Goal: Connect with others: Establish contact or relationships with other users

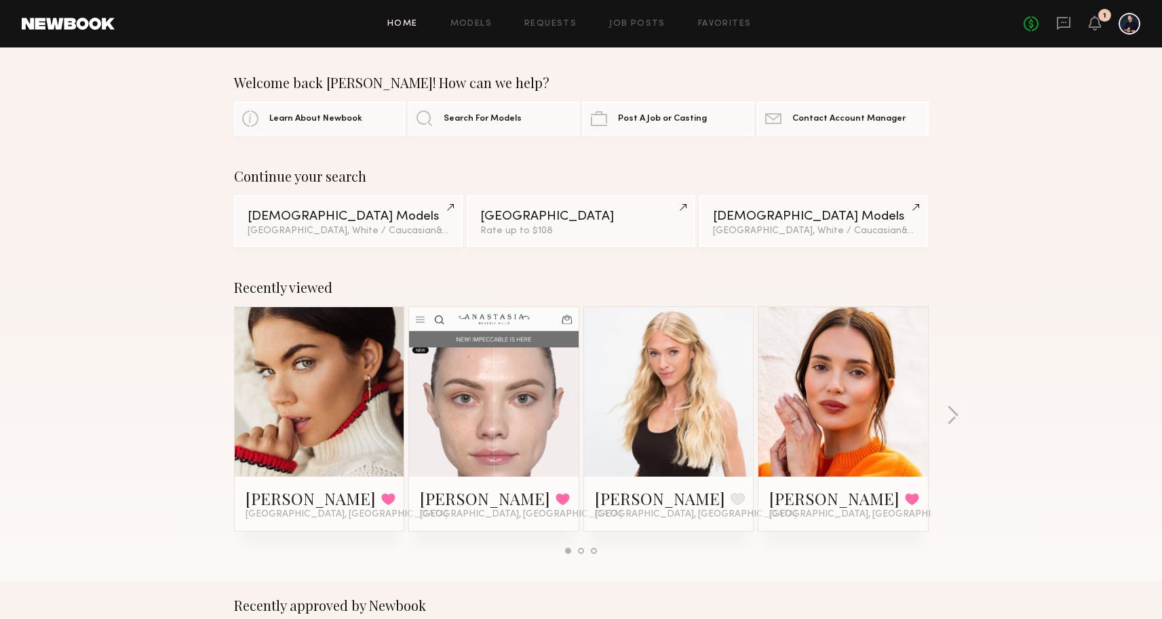
click at [492, 25] on div "Home Models Requests Job Posts Favorites Sign Out" at bounding box center [569, 24] width 909 height 9
click at [490, 25] on link "Models" at bounding box center [470, 24] width 41 height 9
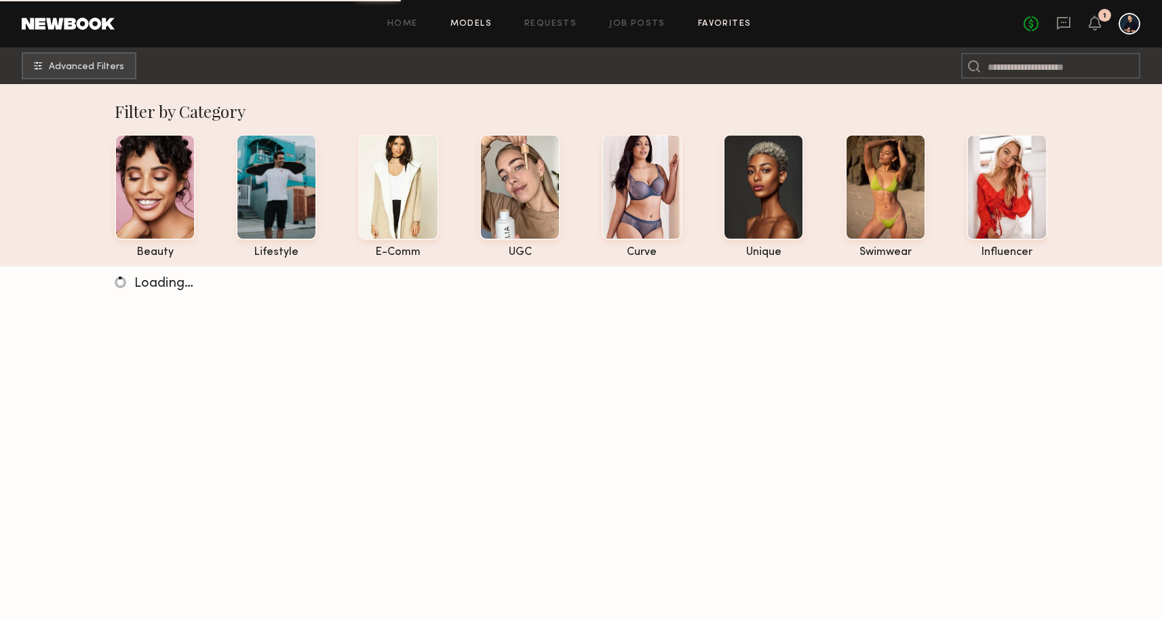
click at [711, 25] on link "Favorites" at bounding box center [725, 24] width 54 height 9
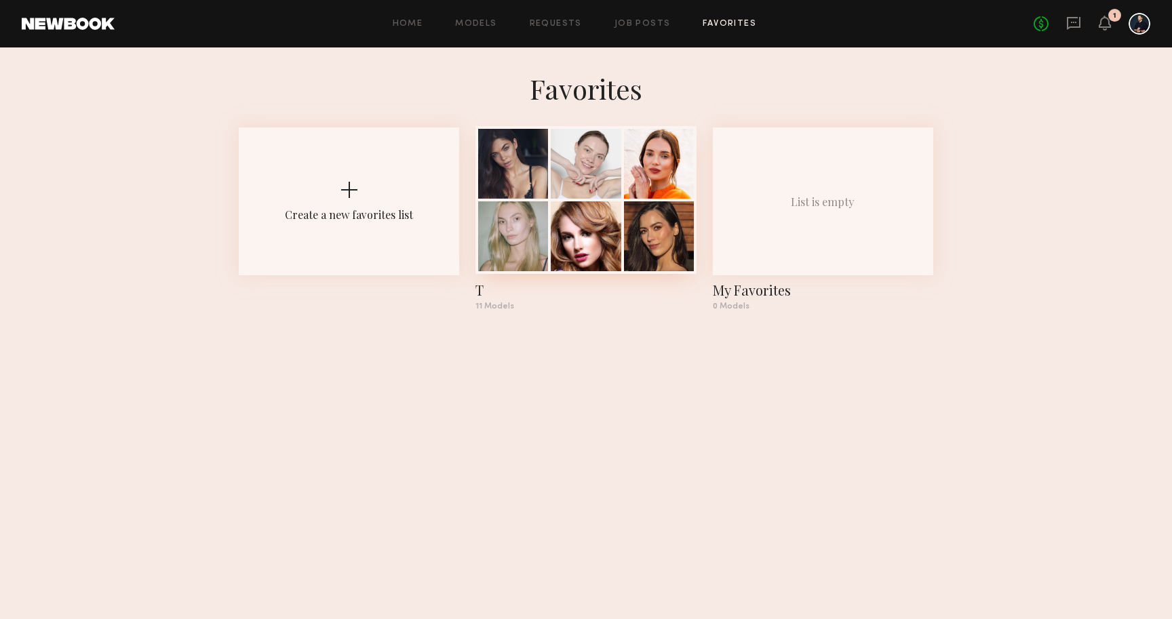
click at [594, 193] on div at bounding box center [586, 164] width 70 height 70
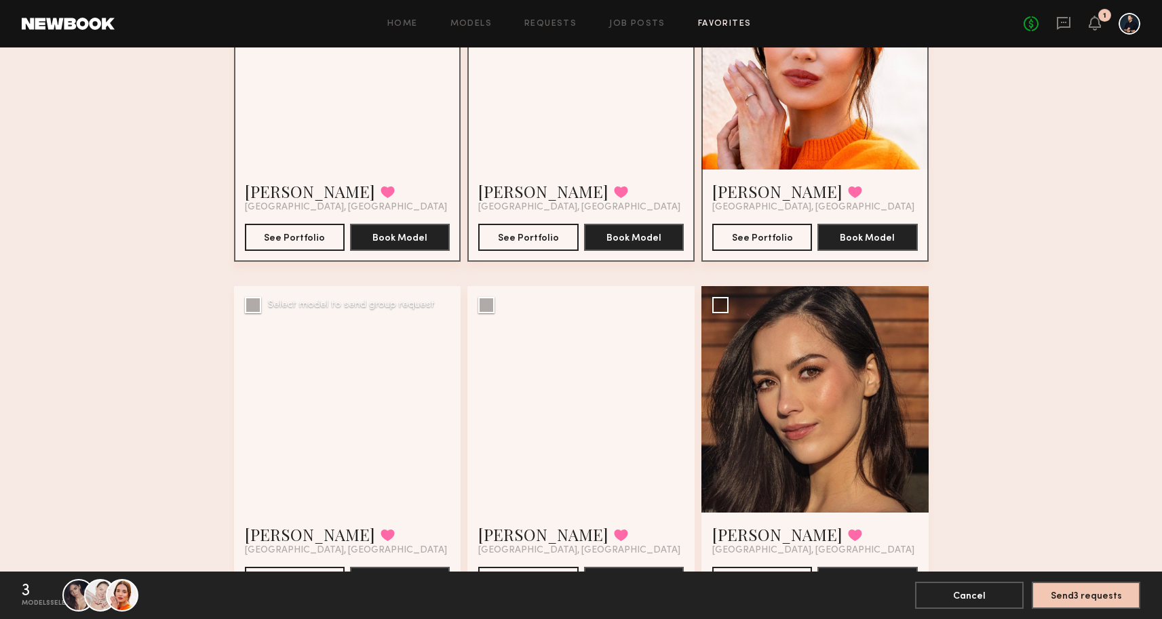
scroll to position [135, 0]
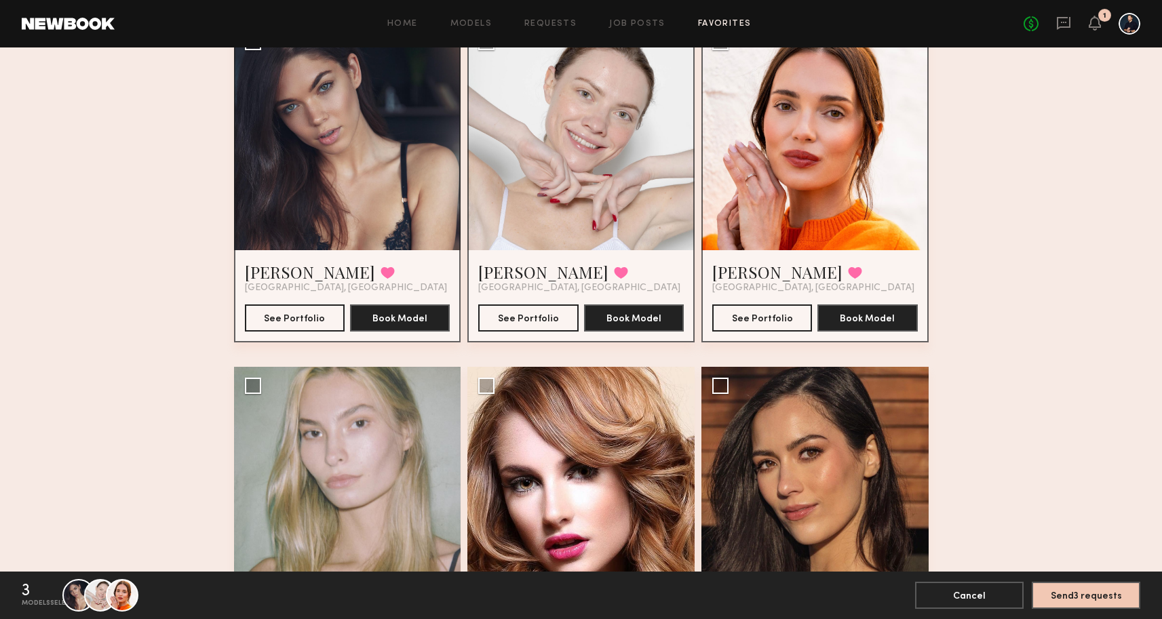
click at [303, 180] on div at bounding box center [347, 136] width 227 height 227
click at [303, 319] on button "See Portfolio" at bounding box center [295, 317] width 100 height 27
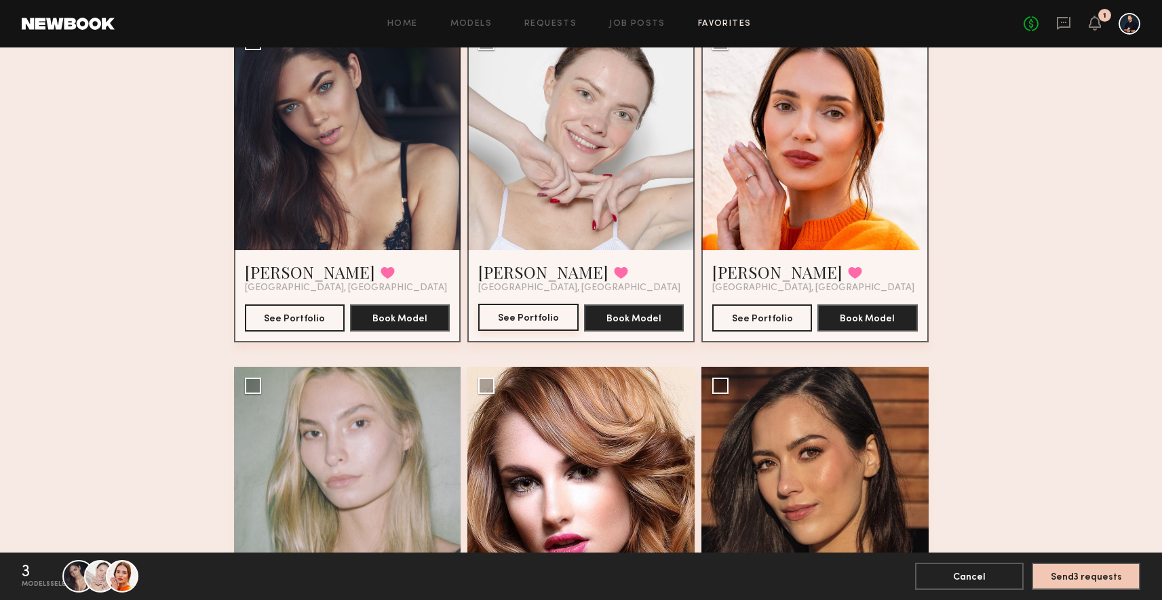
click at [542, 320] on button "See Portfolio" at bounding box center [528, 317] width 100 height 27
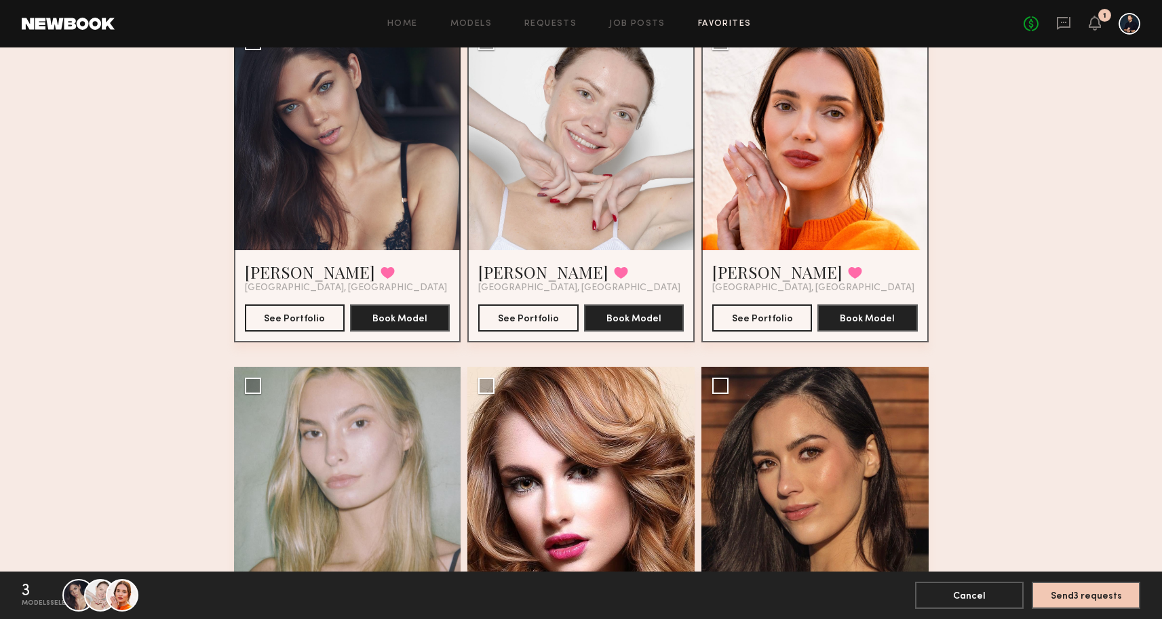
click at [783, 201] on div at bounding box center [814, 136] width 227 height 227
click at [753, 321] on button "See Portfolio" at bounding box center [762, 317] width 100 height 27
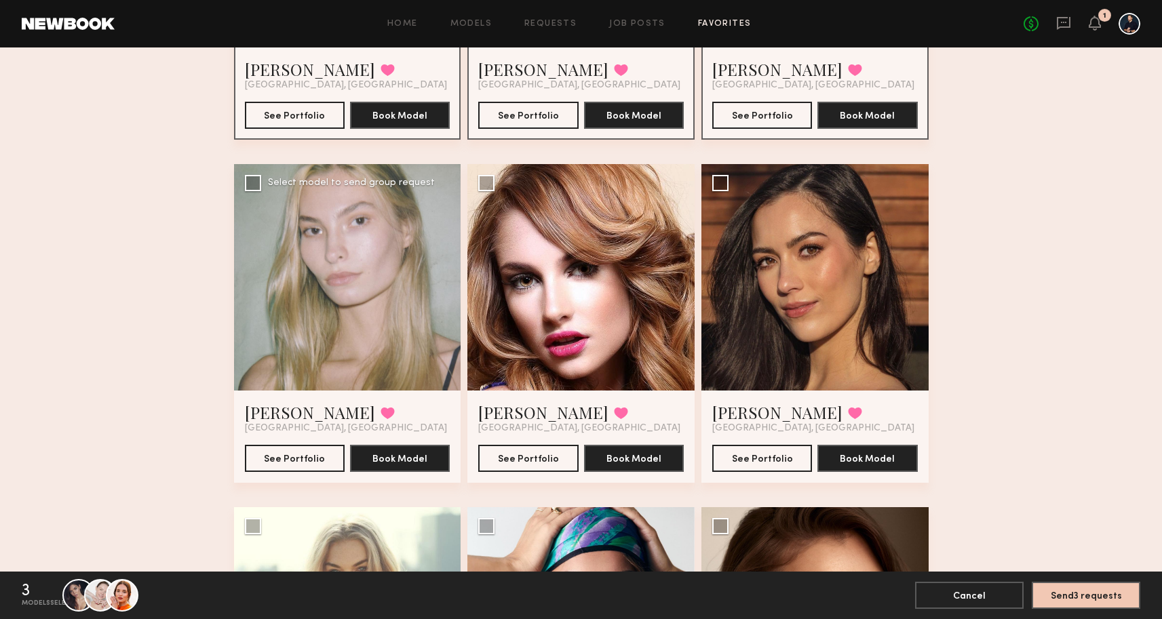
scroll to position [336, 0]
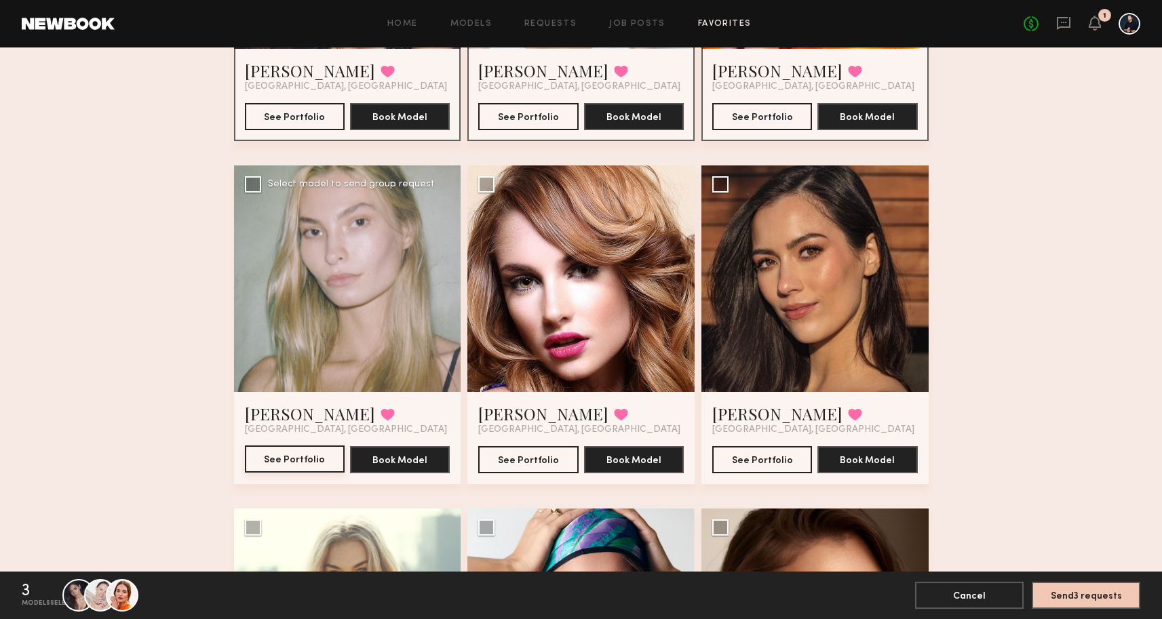
click at [318, 455] on button "See Portfolio" at bounding box center [295, 459] width 100 height 27
click at [524, 452] on button "See Portfolio" at bounding box center [528, 459] width 100 height 27
click at [768, 459] on button "See Portfolio" at bounding box center [762, 459] width 100 height 27
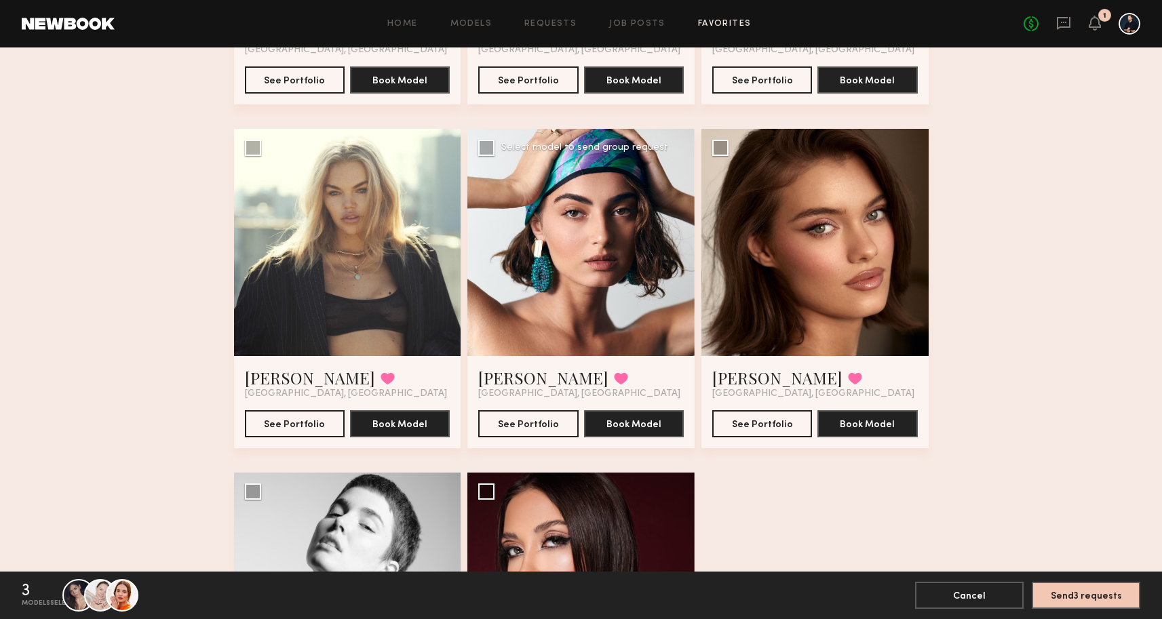
scroll to position [730, 0]
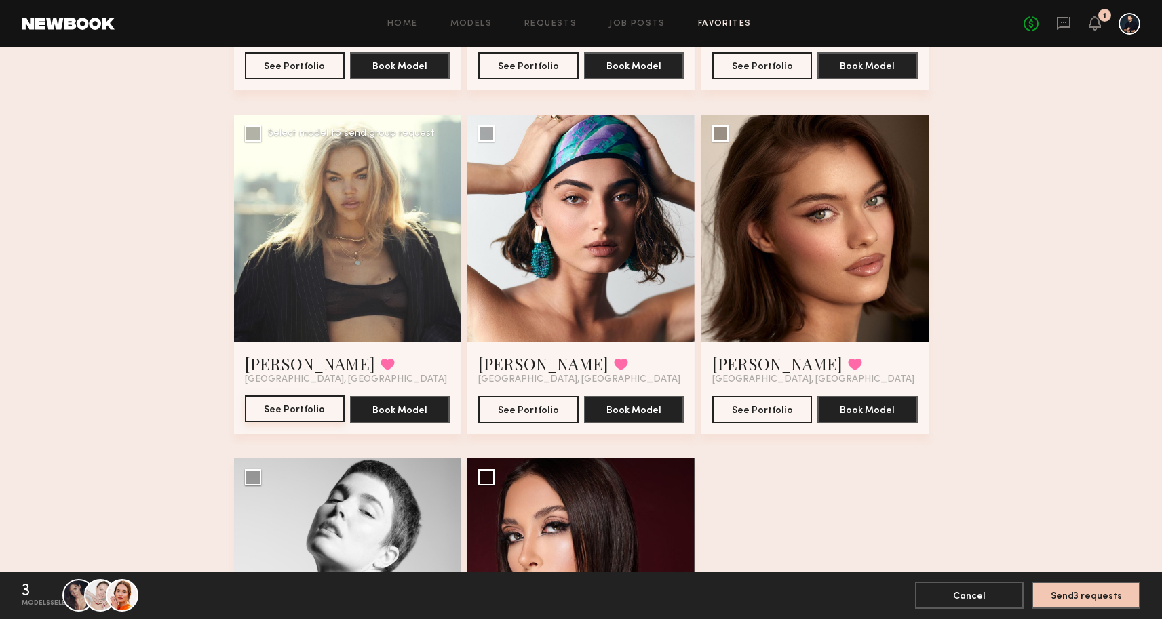
click at [292, 417] on button "See Portfolio" at bounding box center [295, 408] width 100 height 27
click at [523, 418] on button "See Portfolio" at bounding box center [528, 408] width 100 height 27
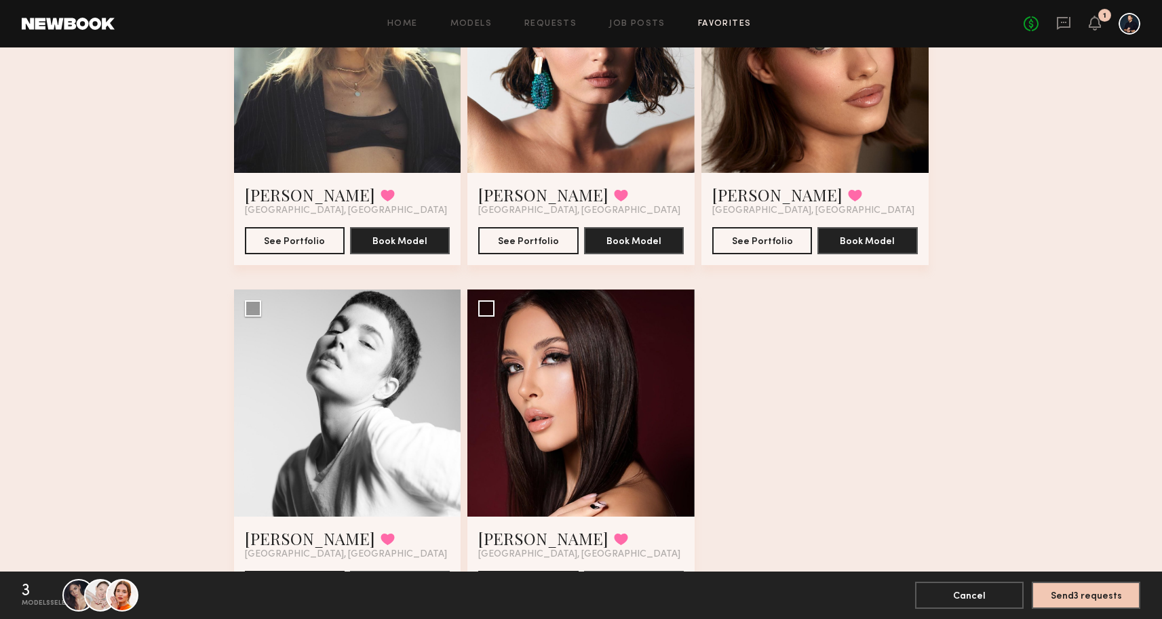
scroll to position [891, 0]
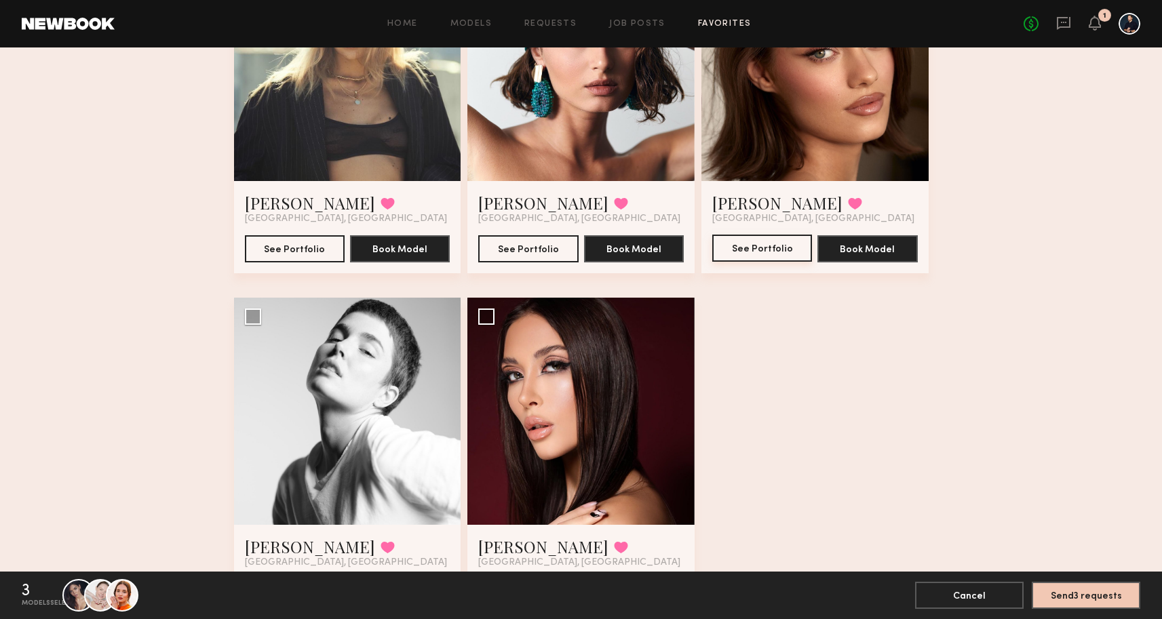
click at [762, 251] on button "See Portfolio" at bounding box center [762, 248] width 100 height 27
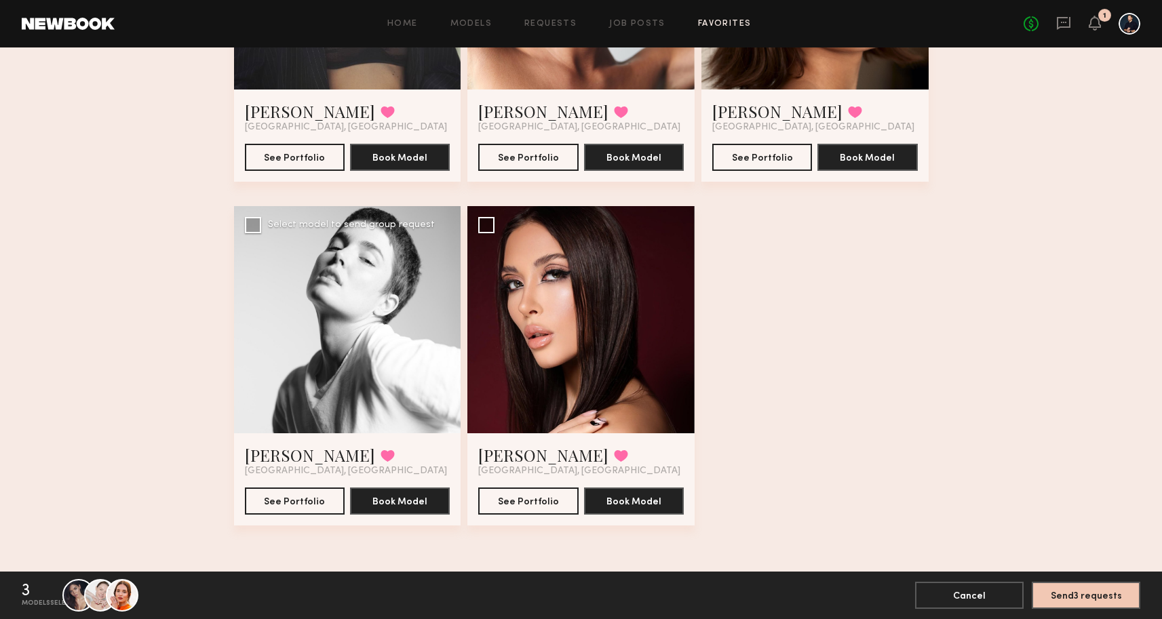
scroll to position [983, 0]
click at [281, 509] on button "See Portfolio" at bounding box center [295, 500] width 100 height 27
click at [518, 505] on button "See Portfolio" at bounding box center [528, 500] width 100 height 27
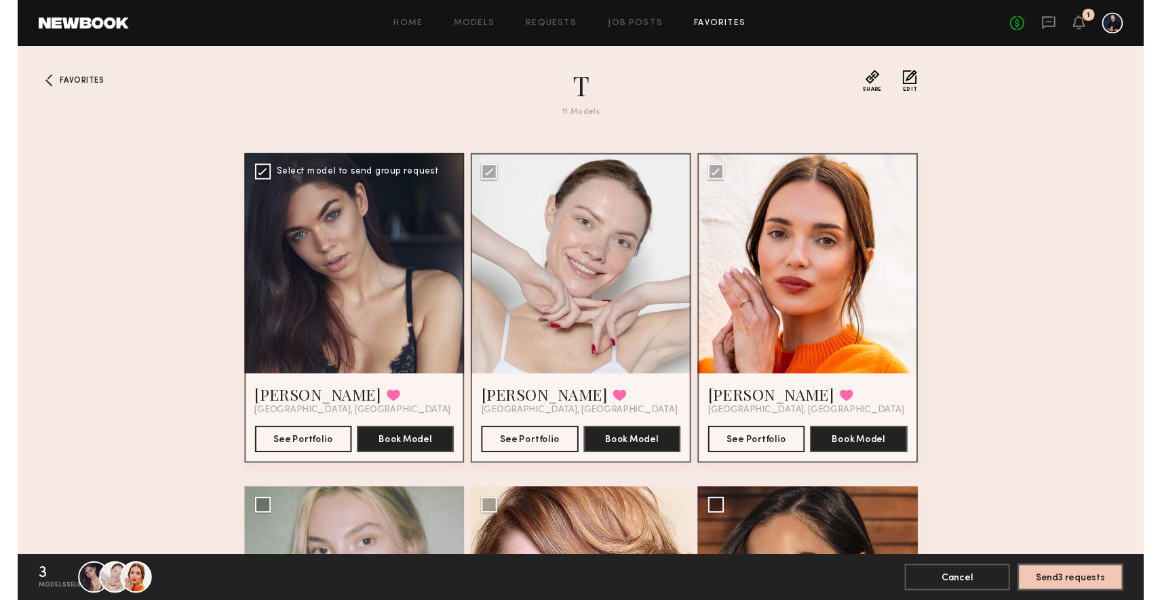
scroll to position [0, 0]
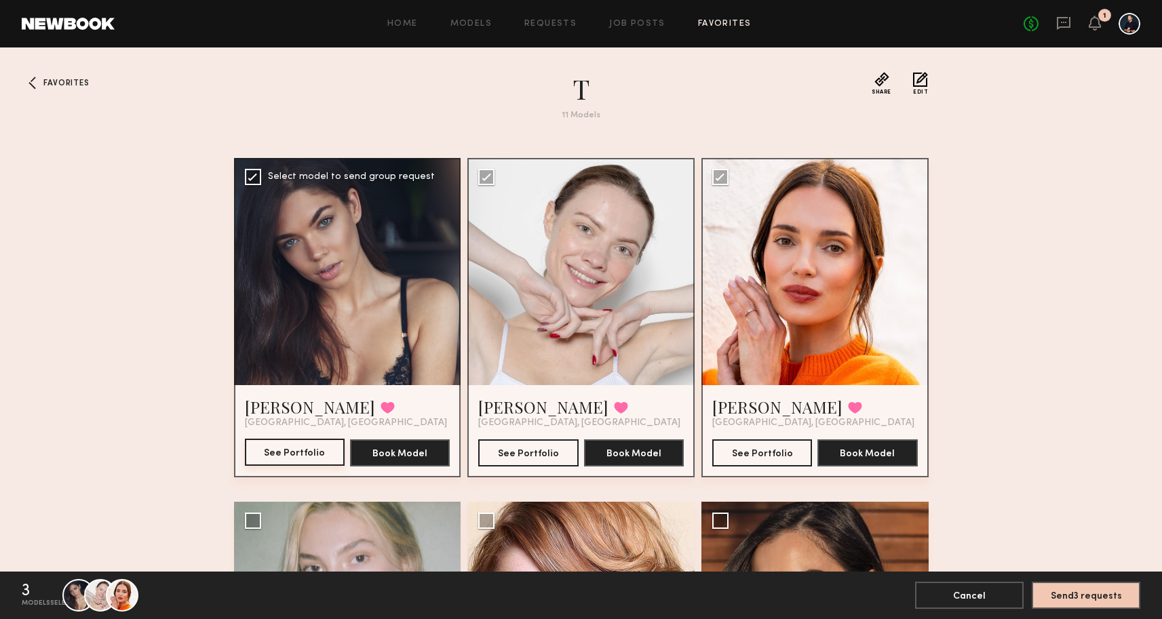
click at [285, 456] on button "See Portfolio" at bounding box center [295, 452] width 100 height 27
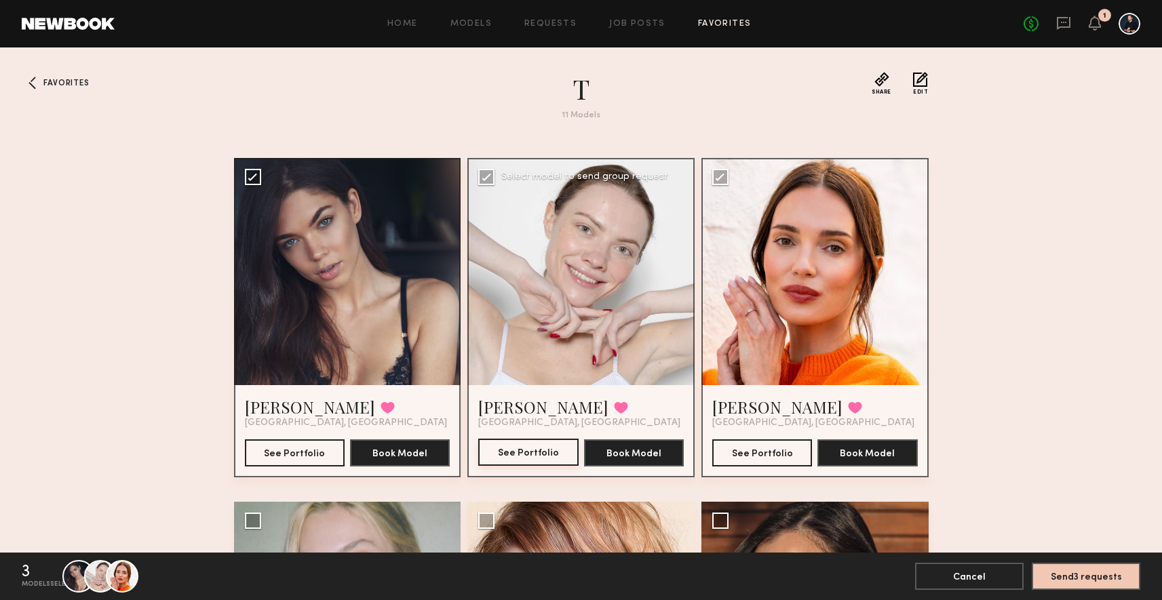
click at [509, 454] on button "See Portfolio" at bounding box center [528, 452] width 100 height 27
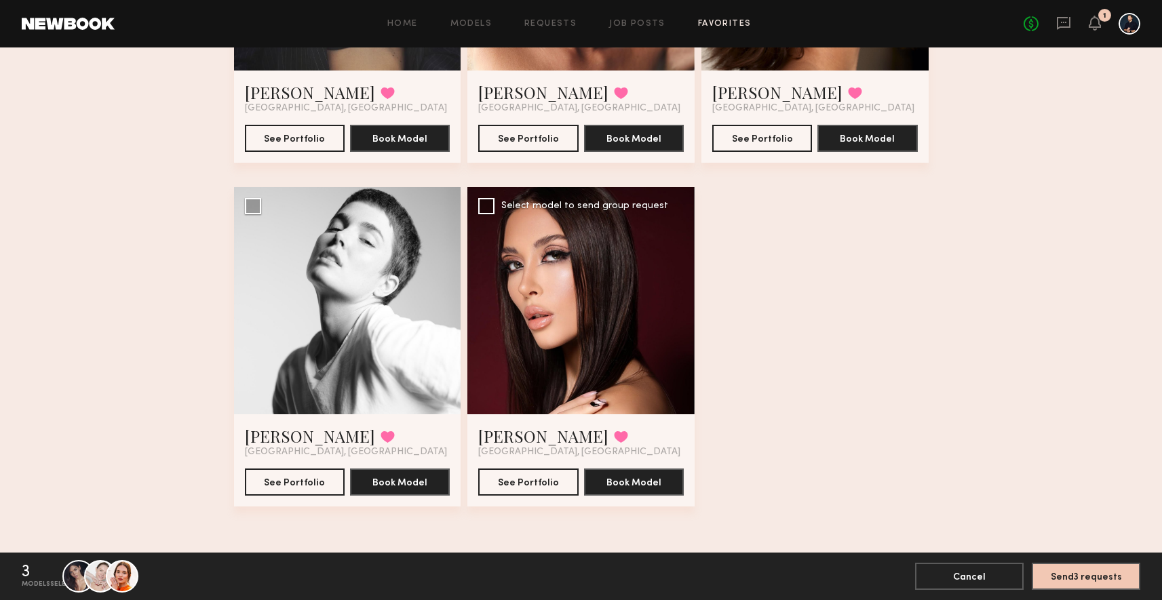
scroll to position [1002, 0]
click at [602, 352] on div at bounding box center [580, 300] width 227 height 227
click at [505, 488] on button "See Portfolio" at bounding box center [528, 481] width 100 height 27
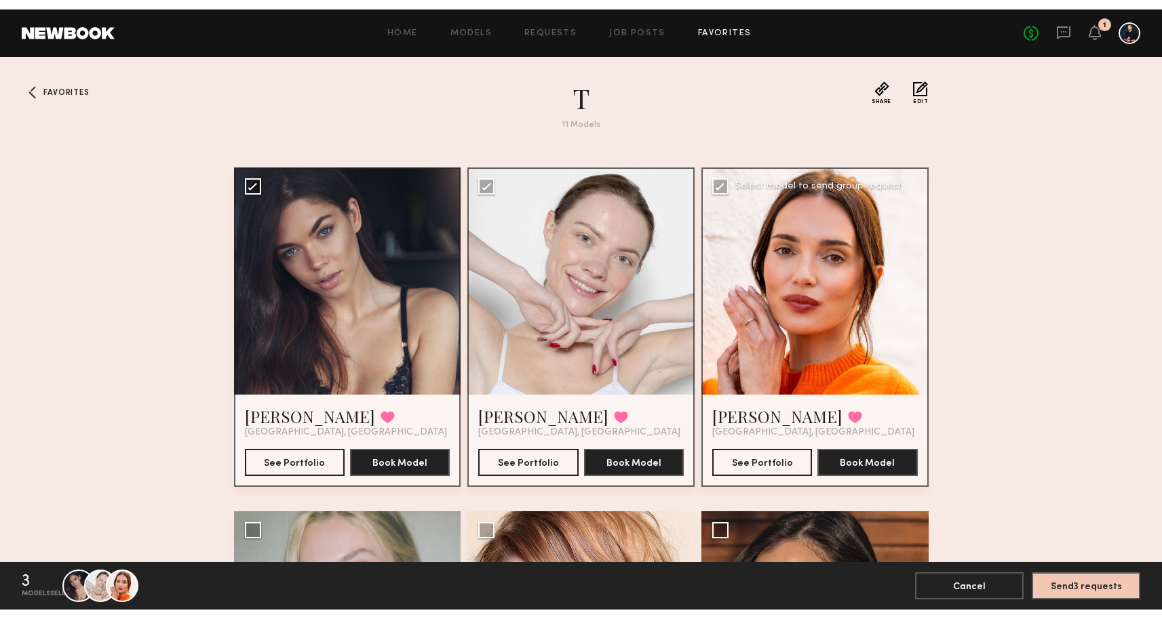
scroll to position [0, 0]
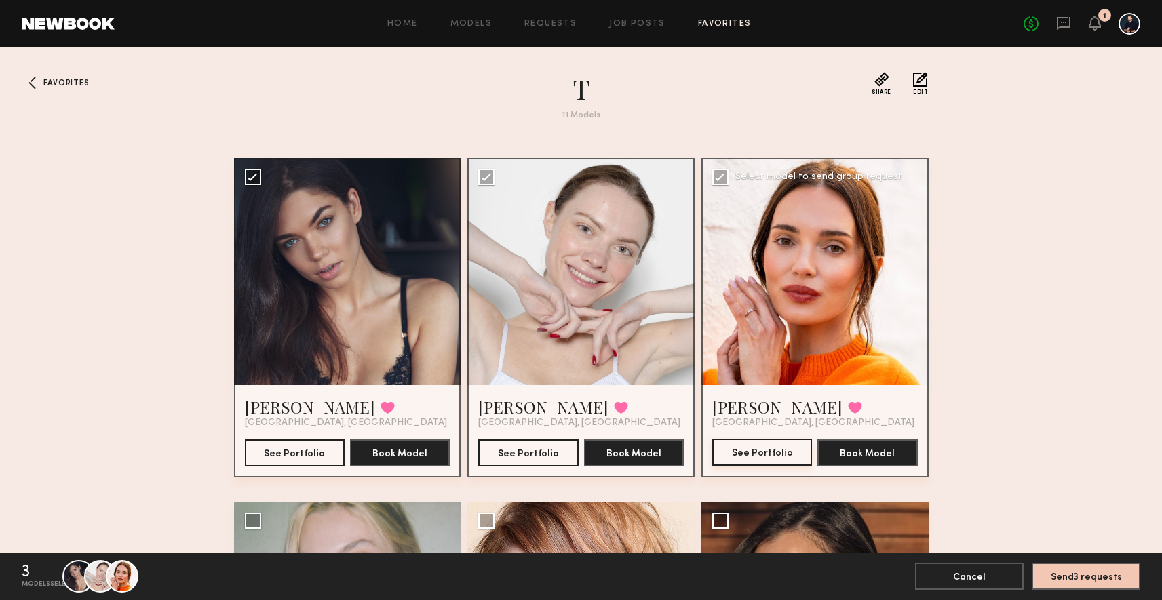
click at [753, 454] on button "See Portfolio" at bounding box center [762, 452] width 100 height 27
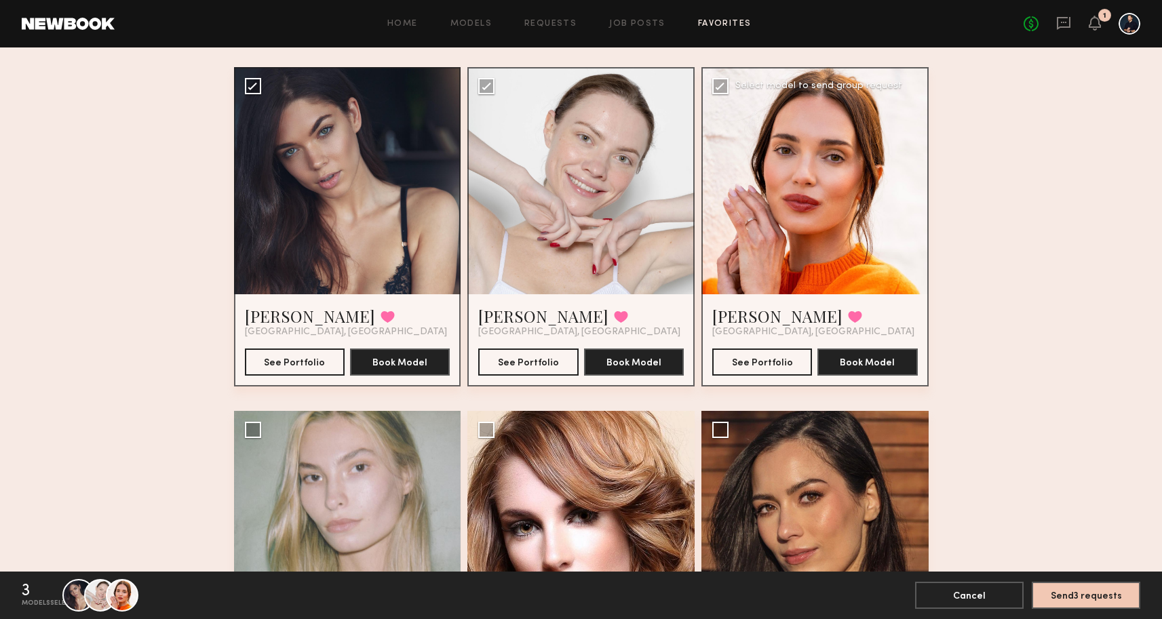
scroll to position [252, 0]
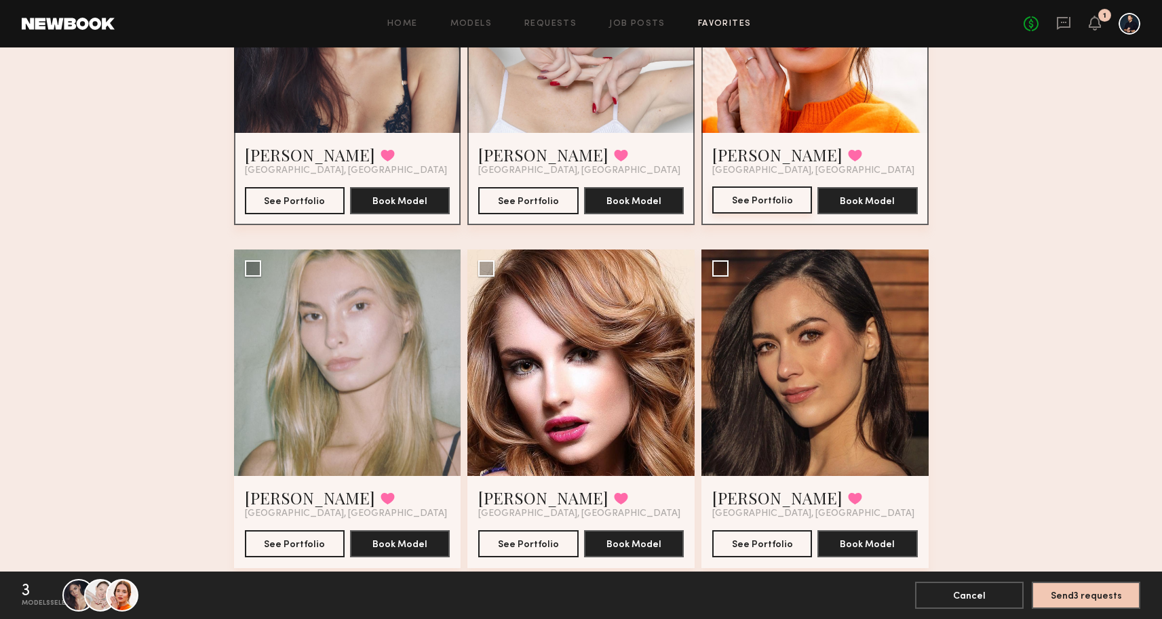
click at [775, 214] on button "See Portfolio" at bounding box center [762, 199] width 100 height 27
click at [283, 543] on button "See Portfolio" at bounding box center [295, 543] width 100 height 27
click at [505, 538] on button "See Portfolio" at bounding box center [528, 543] width 100 height 27
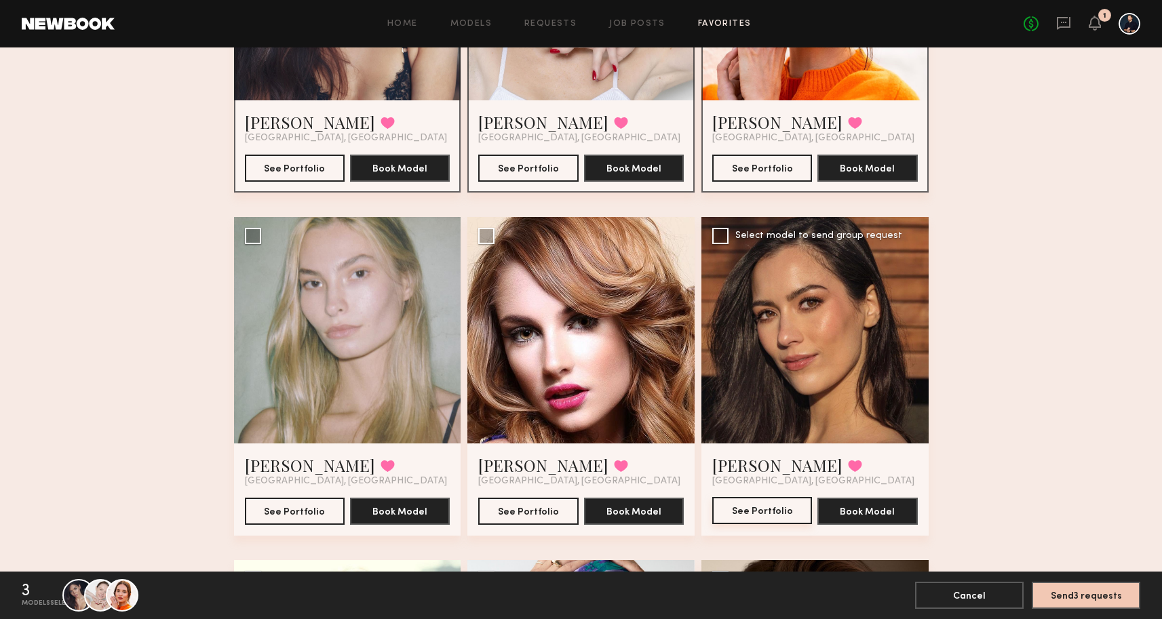
click at [740, 507] on button "See Portfolio" at bounding box center [762, 510] width 100 height 27
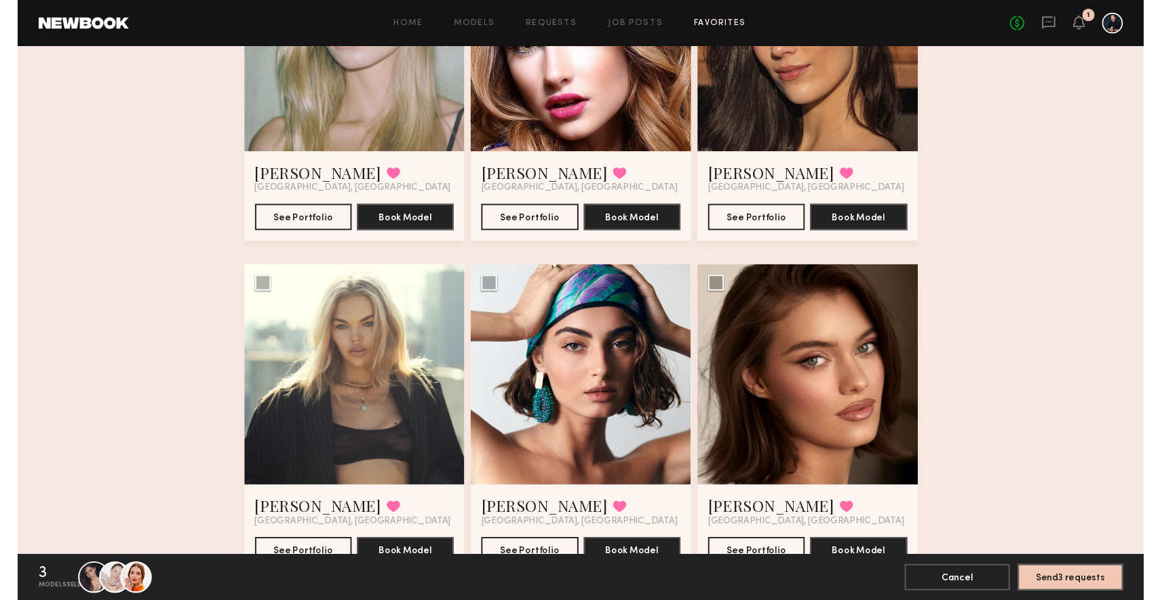
scroll to position [621, 0]
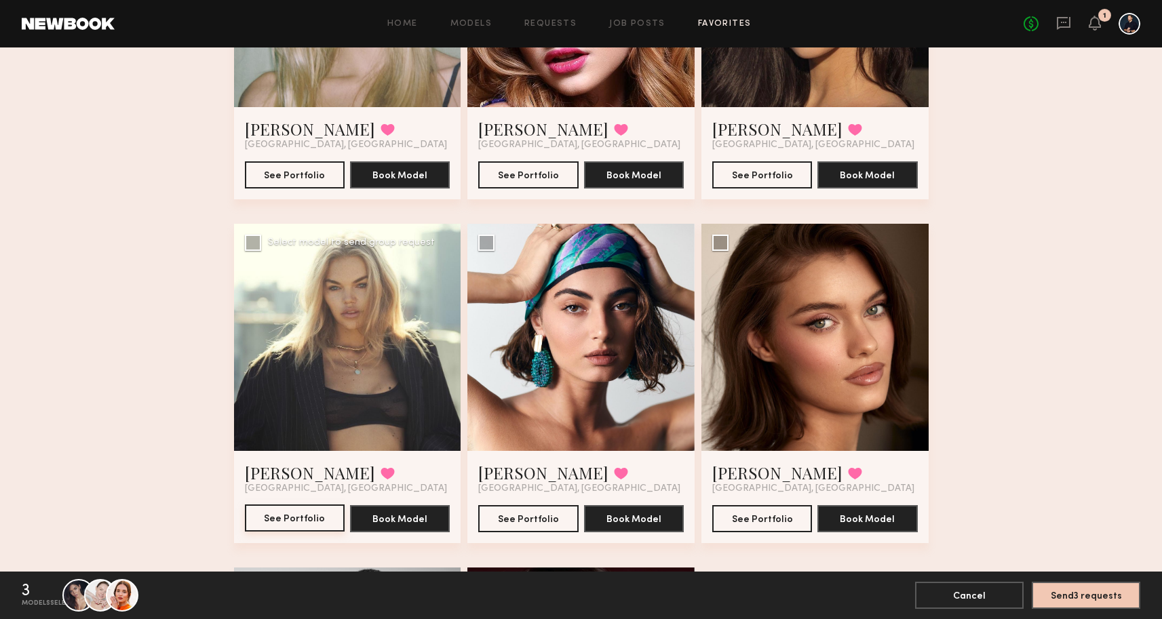
click at [304, 526] on button "See Portfolio" at bounding box center [295, 518] width 100 height 27
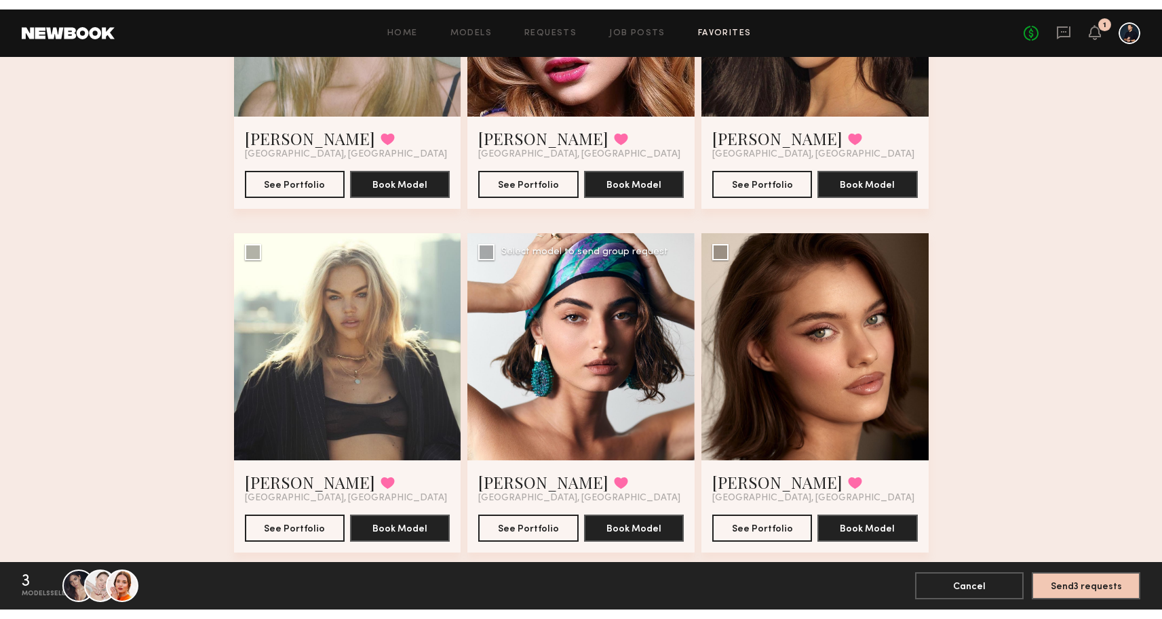
scroll to position [656, 0]
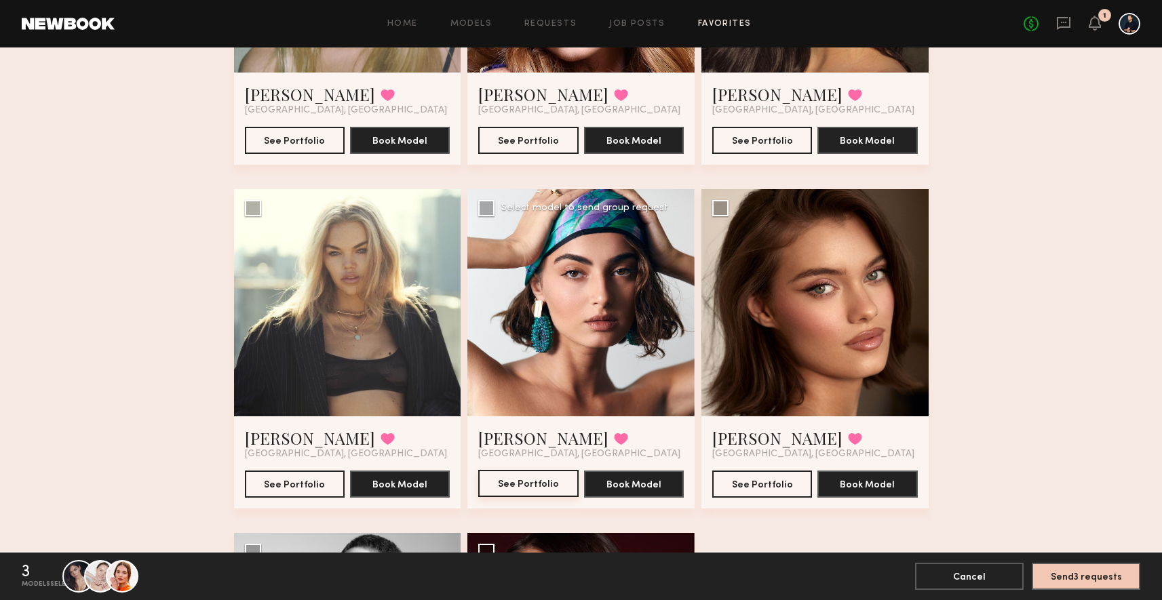
click at [553, 481] on button "See Portfolio" at bounding box center [528, 483] width 100 height 27
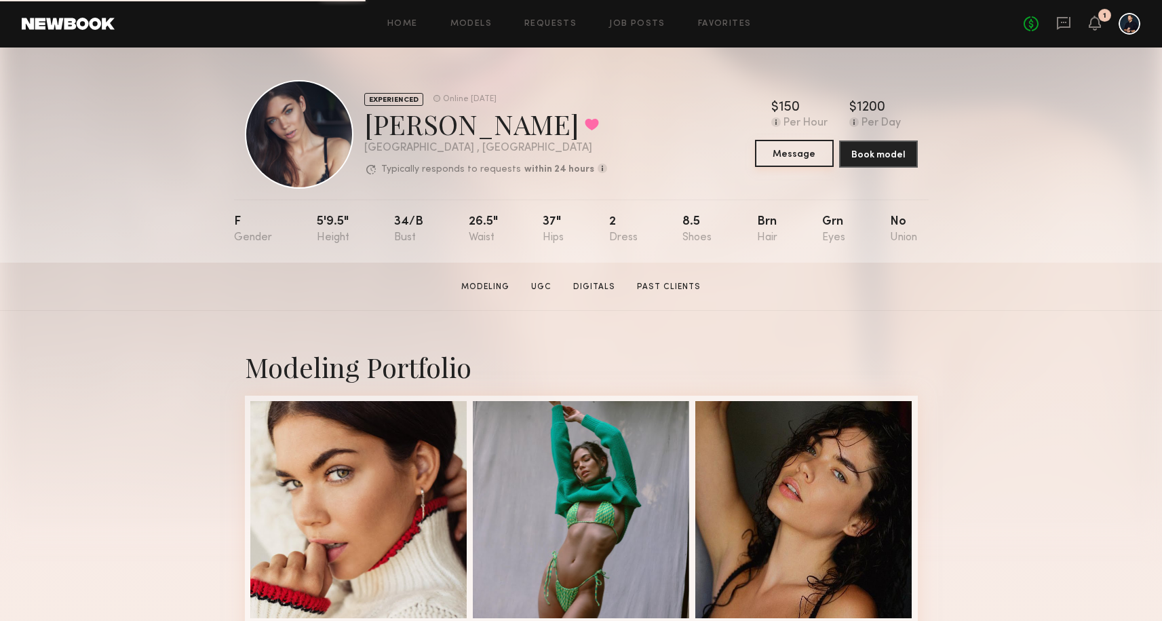
click at [804, 155] on button "Message" at bounding box center [794, 153] width 79 height 27
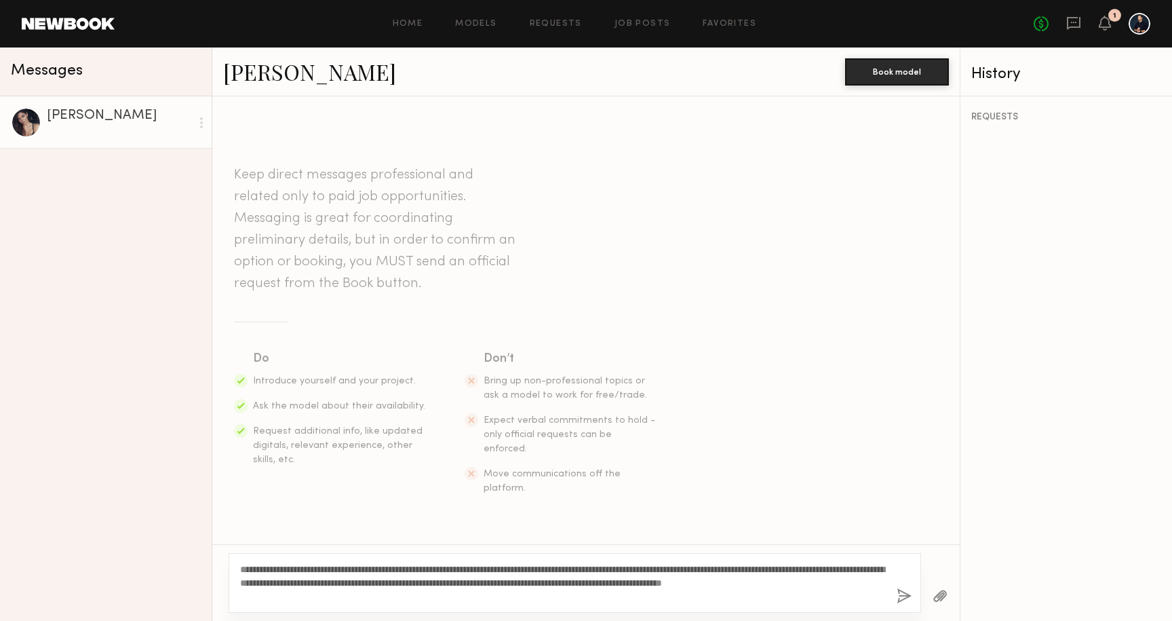
click at [879, 581] on textarea "**********" at bounding box center [563, 582] width 646 height 41
click at [352, 599] on textarea "**********" at bounding box center [563, 582] width 646 height 41
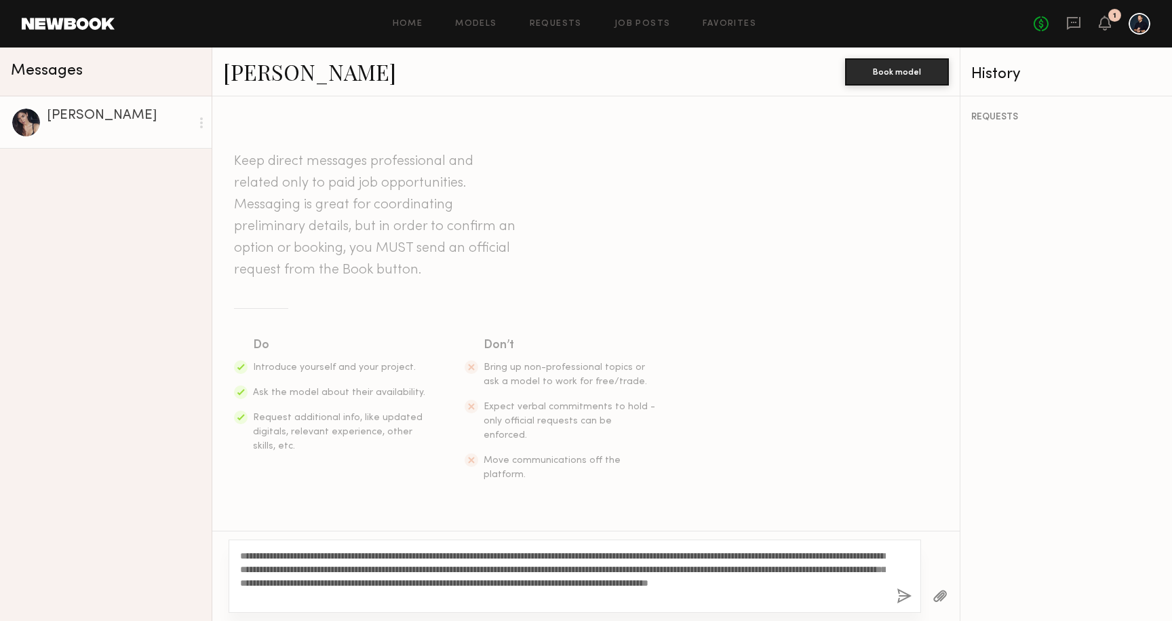
drag, startPoint x: 517, startPoint y: 595, endPoint x: 374, endPoint y: 596, distance: 143.1
click at [374, 596] on textarea "**********" at bounding box center [563, 576] width 646 height 54
click at [317, 593] on textarea "**********" at bounding box center [563, 576] width 646 height 54
drag, startPoint x: 507, startPoint y: 595, endPoint x: 285, endPoint y: 549, distance: 226.5
click at [285, 549] on textarea "**********" at bounding box center [563, 576] width 646 height 54
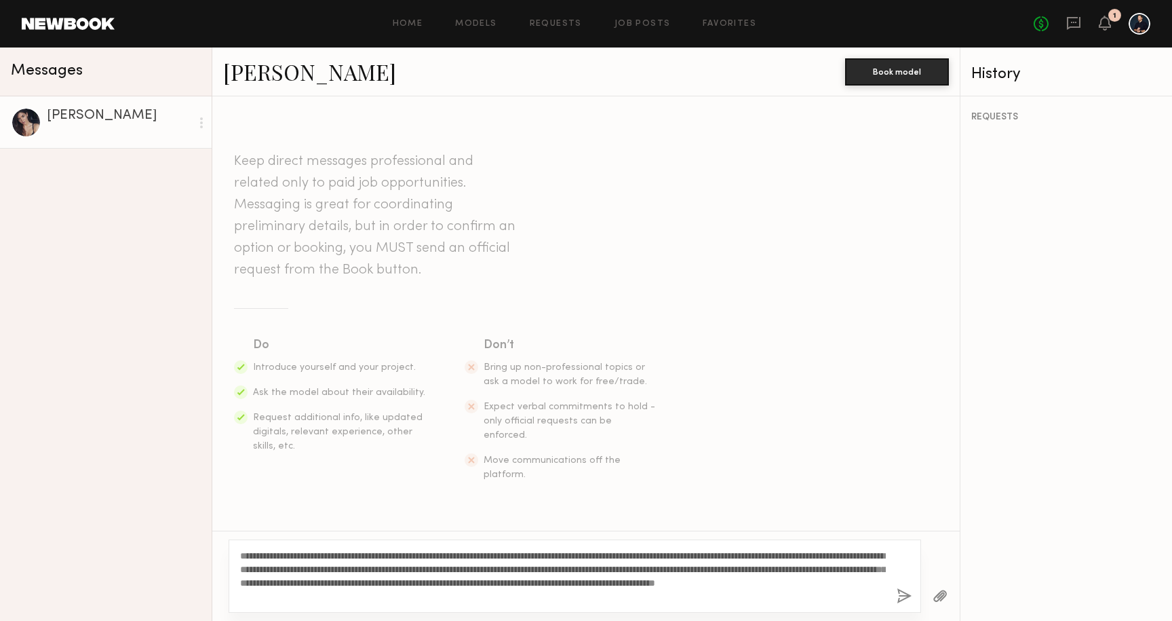
type textarea "**********"
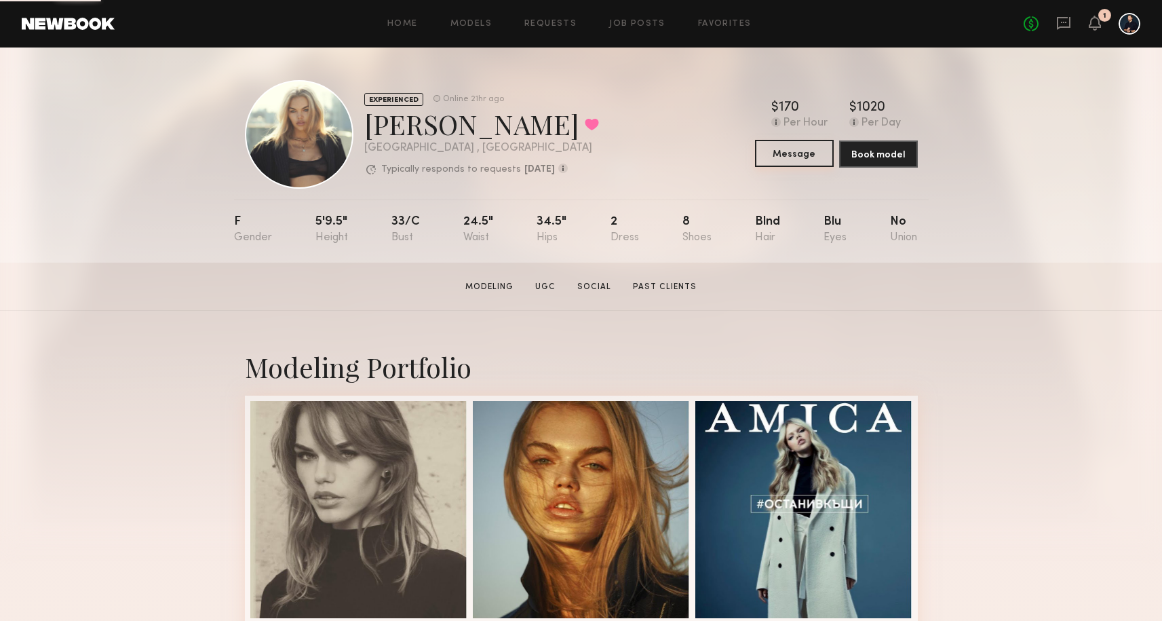
click at [808, 149] on button "Message" at bounding box center [794, 153] width 79 height 27
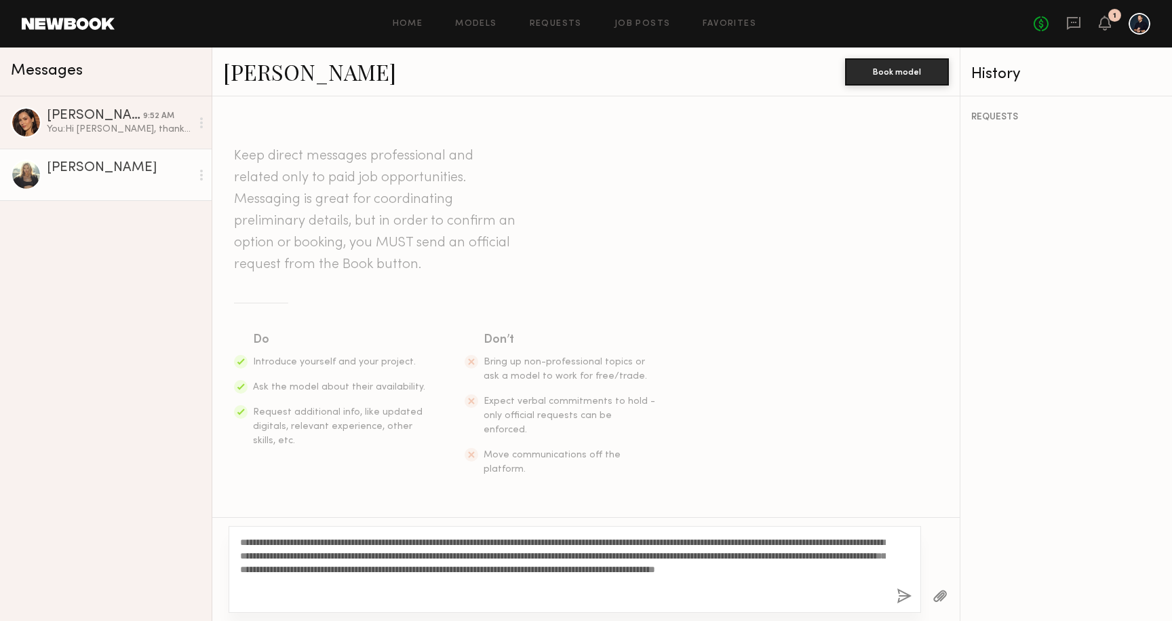
type textarea "**********"
click at [896, 590] on div "**********" at bounding box center [575, 569] width 692 height 87
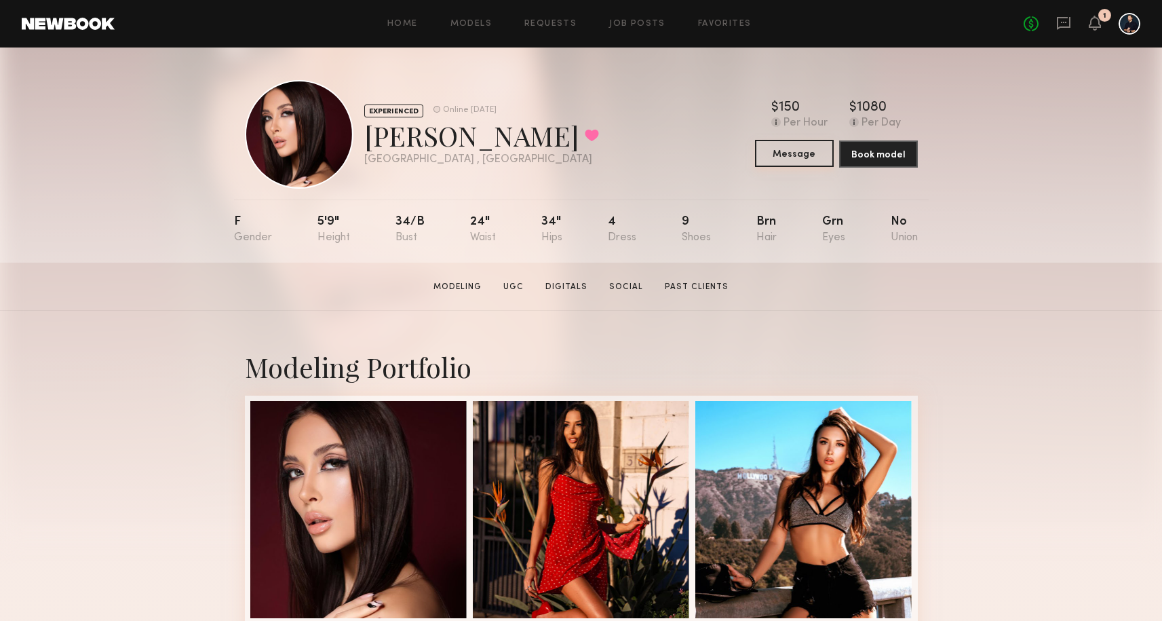
click at [814, 158] on button "Message" at bounding box center [794, 153] width 79 height 27
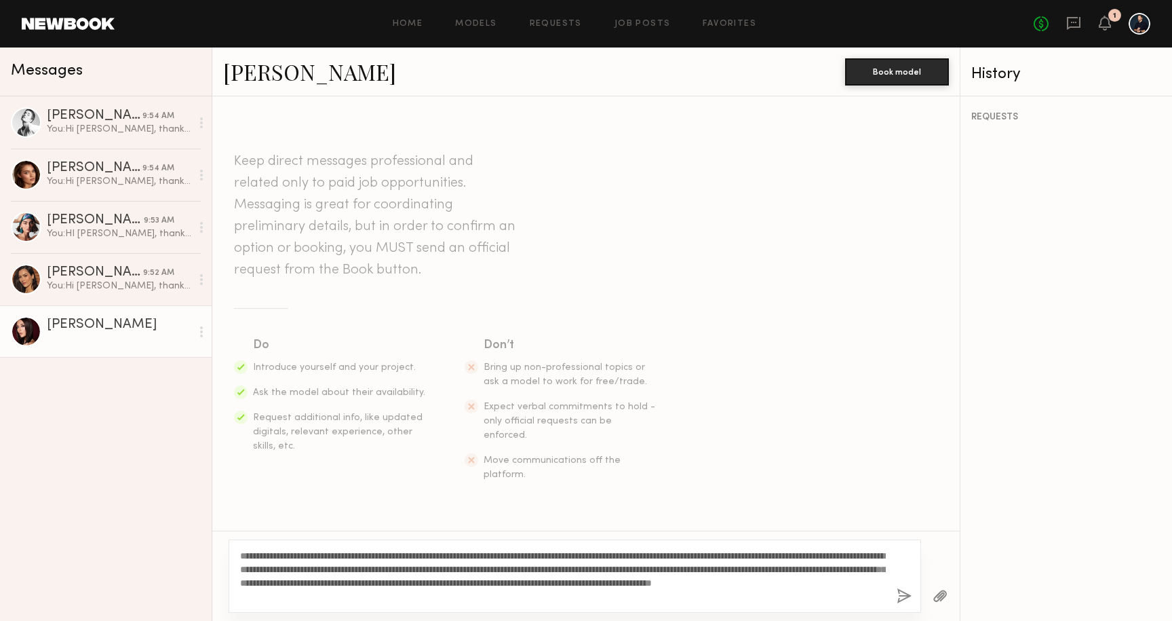
type textarea "**********"
click at [903, 593] on button "button" at bounding box center [904, 596] width 15 height 17
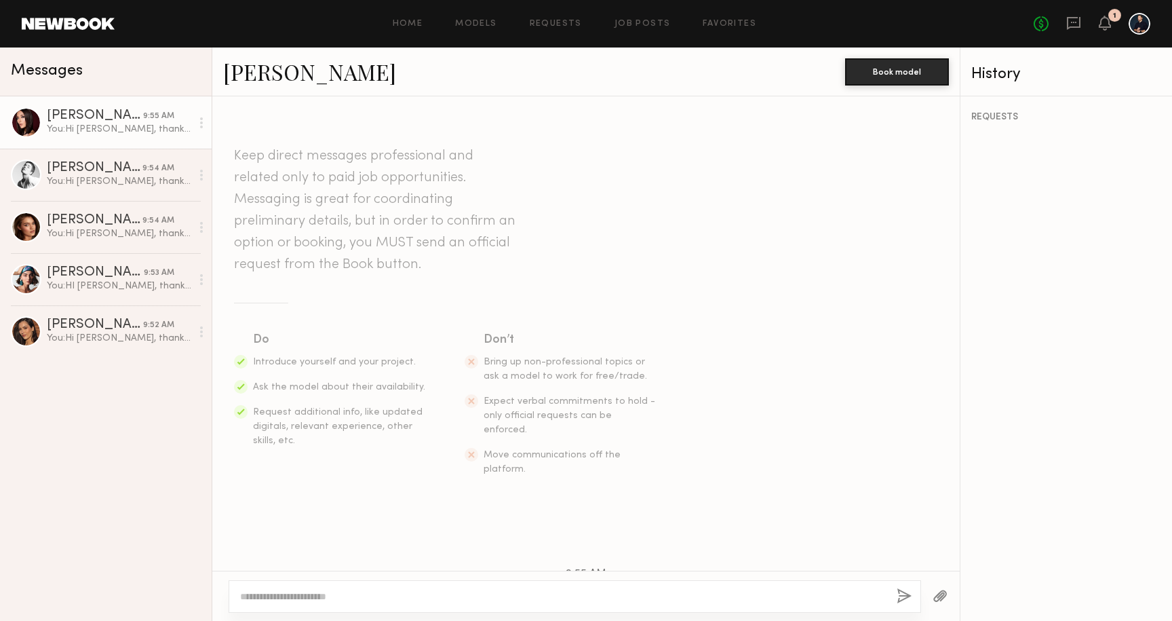
scroll to position [214, 0]
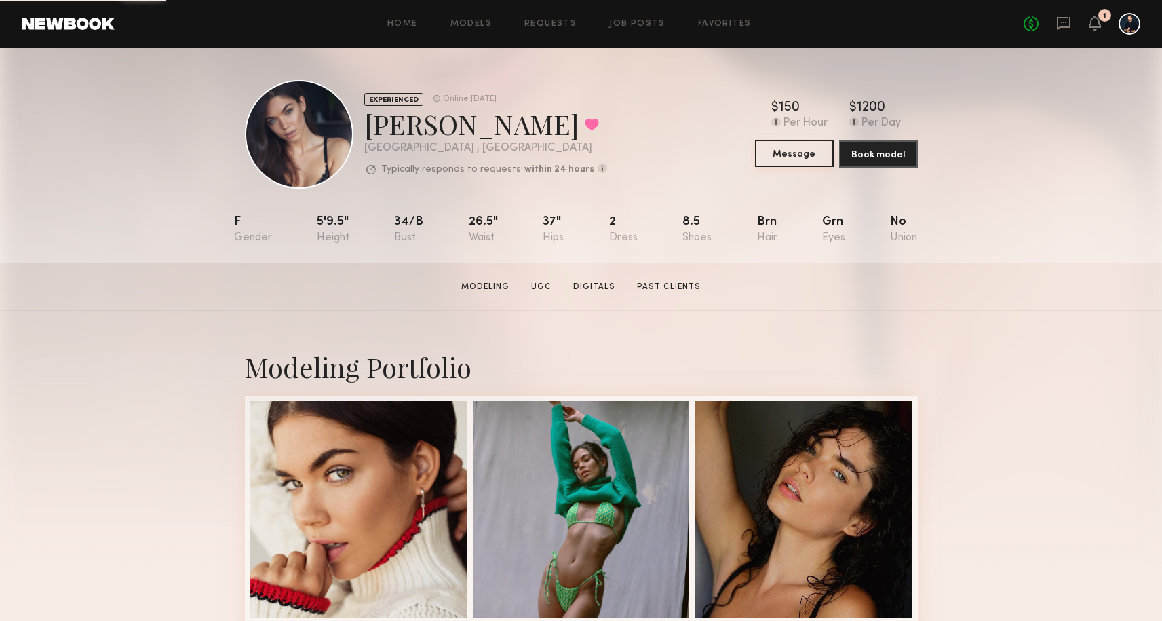
click at [804, 161] on button "Message" at bounding box center [794, 153] width 79 height 27
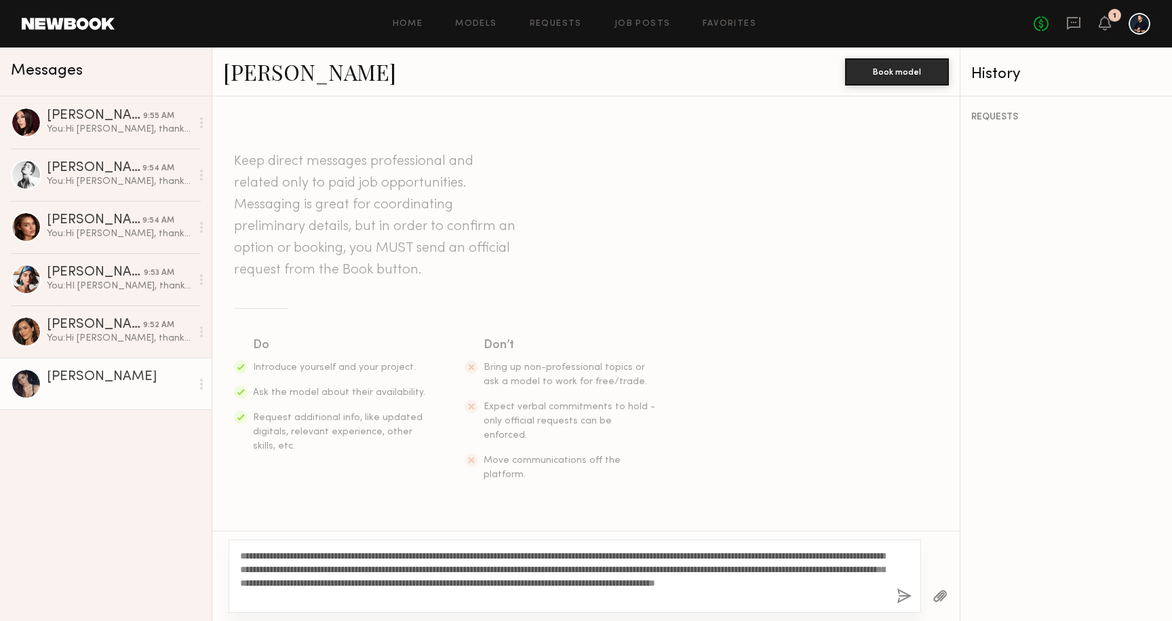
type textarea "**********"
click at [900, 591] on button "button" at bounding box center [904, 596] width 15 height 17
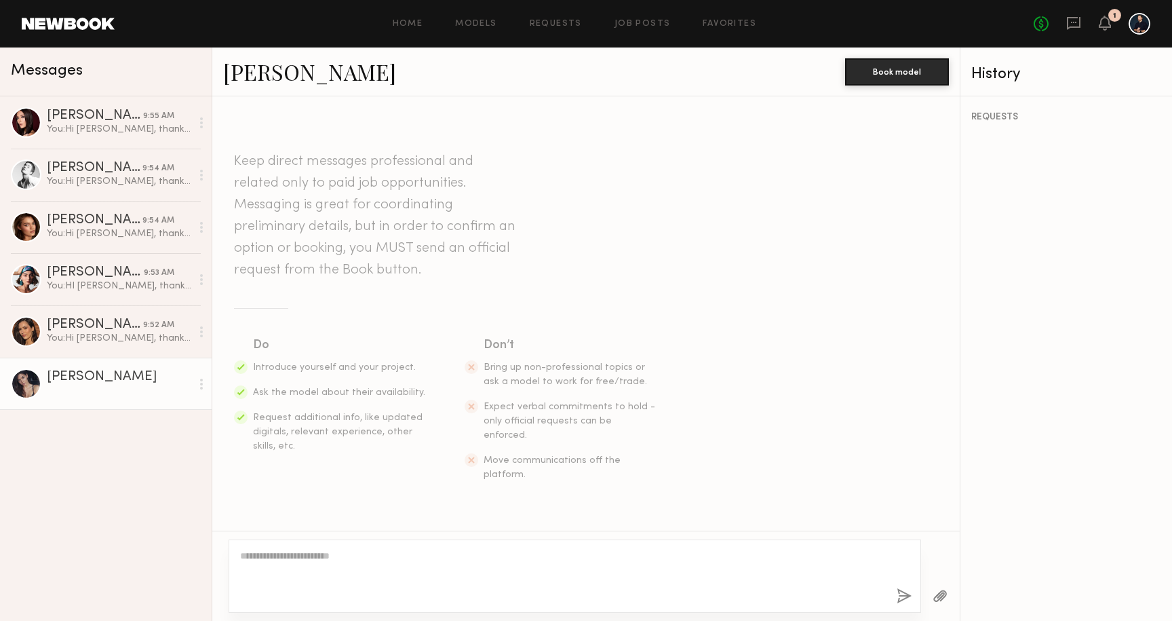
scroll to position [229, 0]
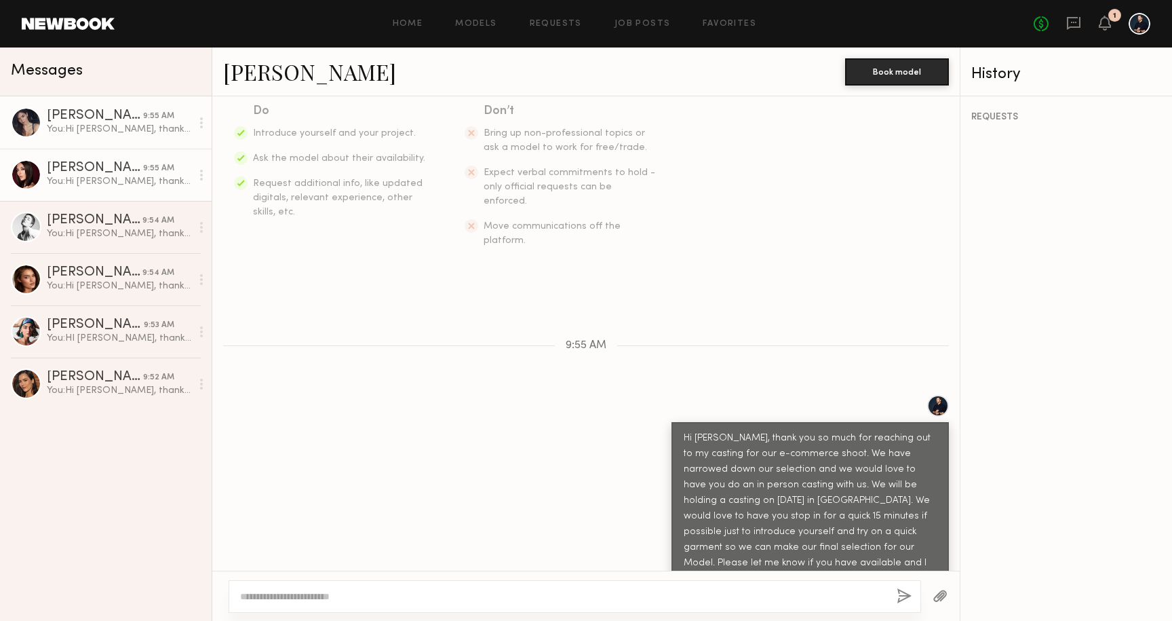
click at [90, 165] on div "[PERSON_NAME]" at bounding box center [95, 168] width 96 height 14
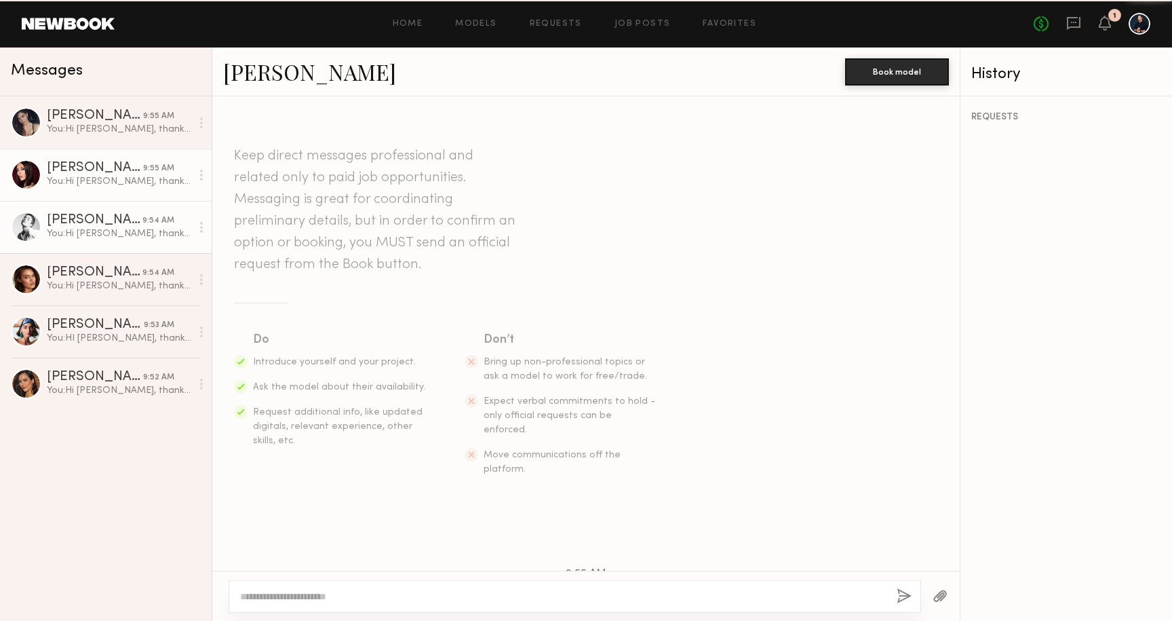
scroll to position [214, 0]
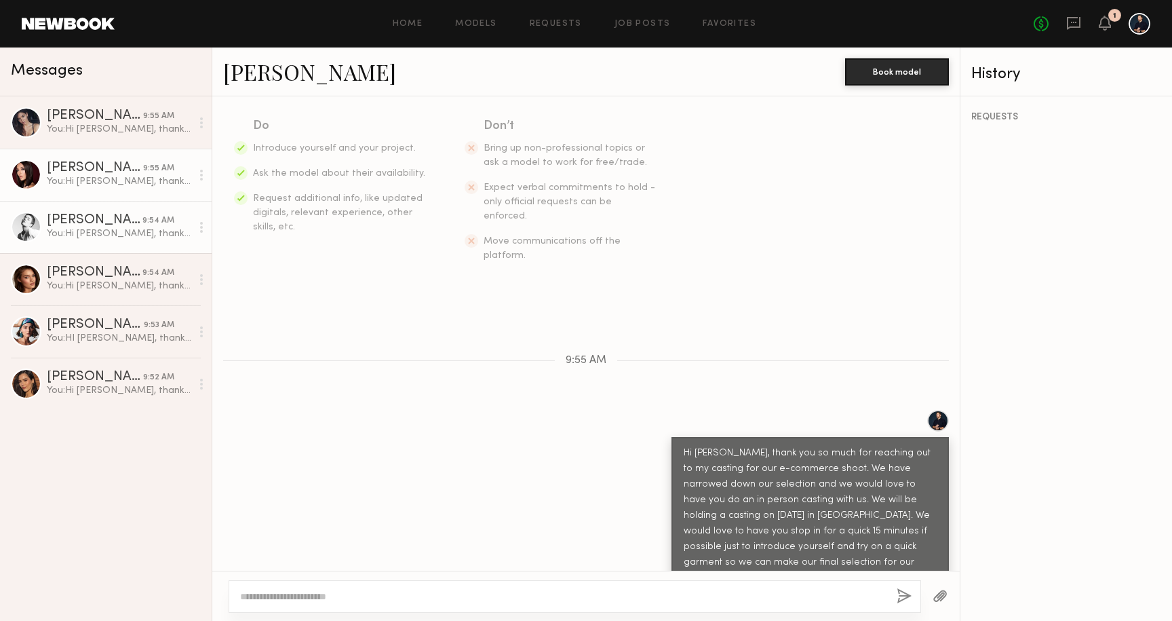
click at [102, 226] on div "[PERSON_NAME]" at bounding box center [95, 221] width 96 height 14
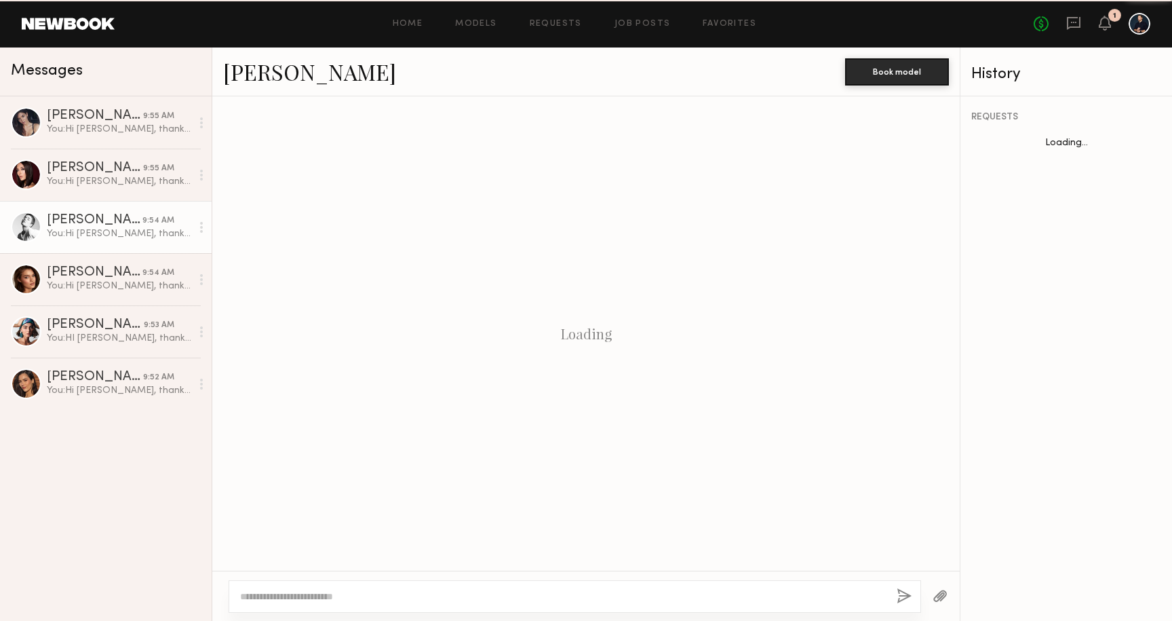
scroll to position [229, 0]
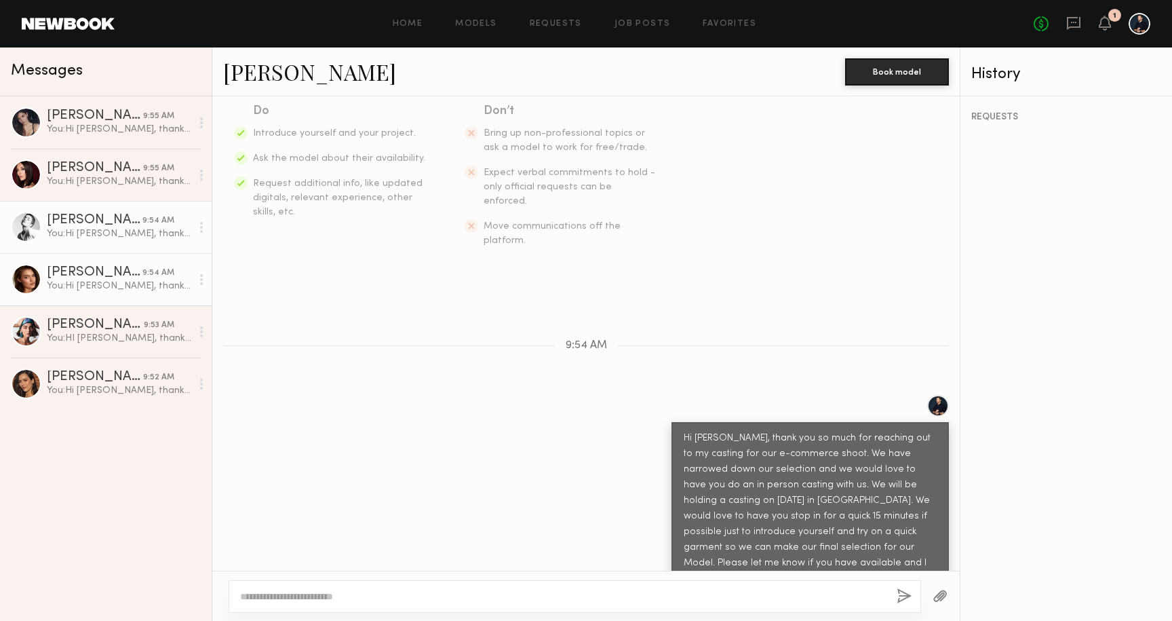
click at [103, 271] on div "Oleksandra K." at bounding box center [95, 273] width 96 height 14
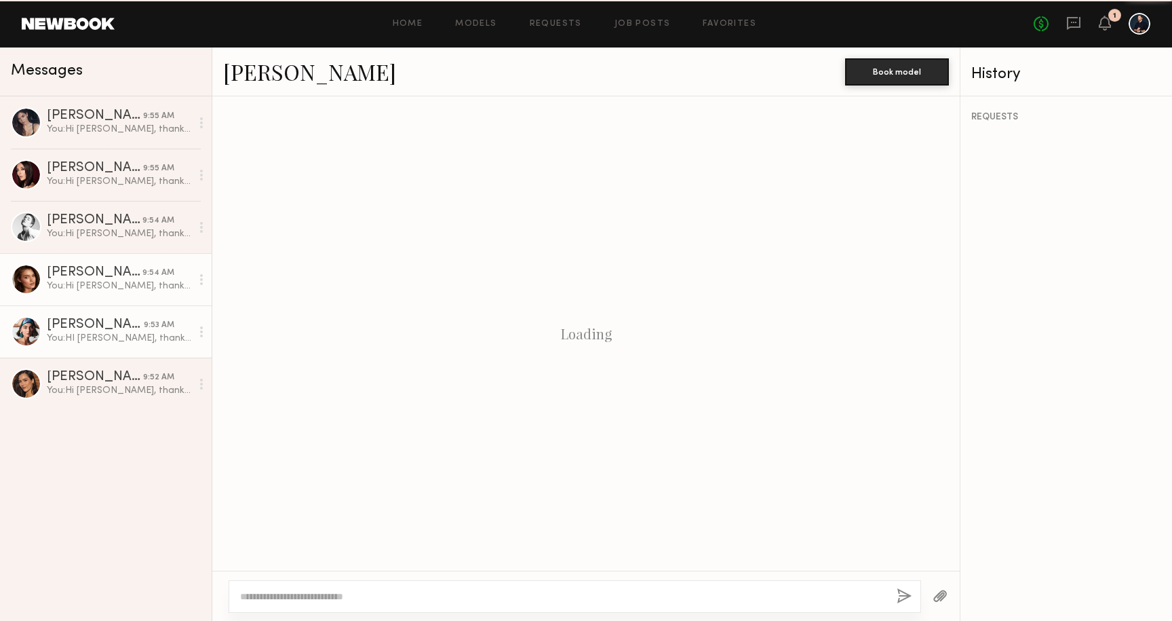
scroll to position [229, 0]
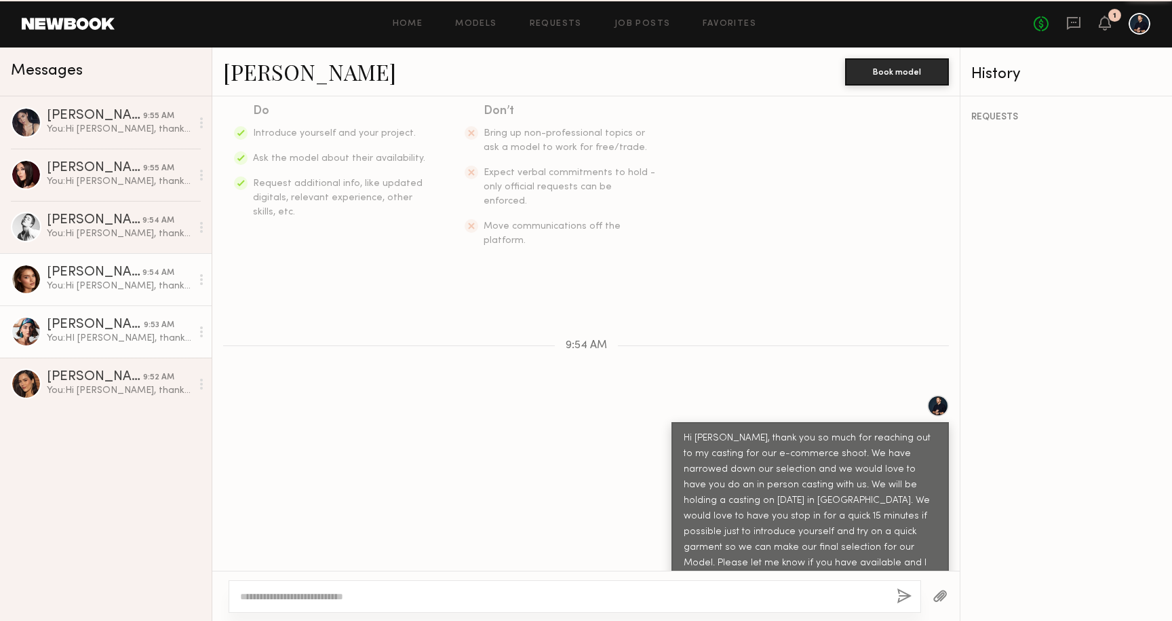
click at [102, 337] on div "You: HI Moe, thank you so much for reaching out to my casting for our e-commerc…" at bounding box center [119, 338] width 144 height 13
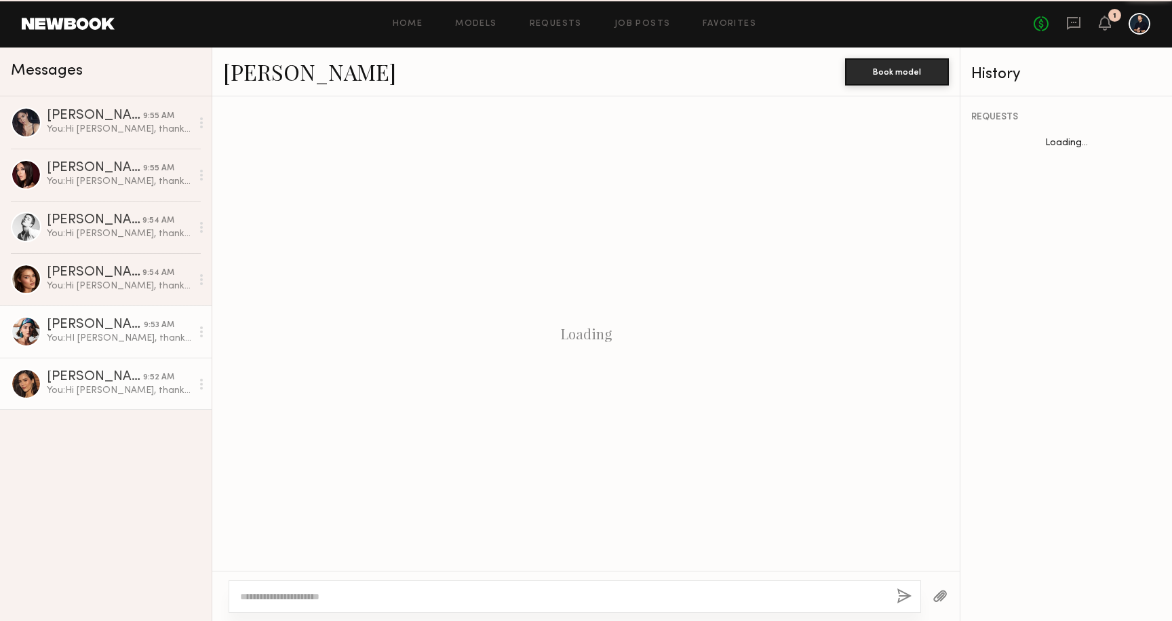
click at [103, 395] on div "You: Hi Amanda, thank you so much for reaching out to my casting for our e-comm…" at bounding box center [119, 390] width 144 height 13
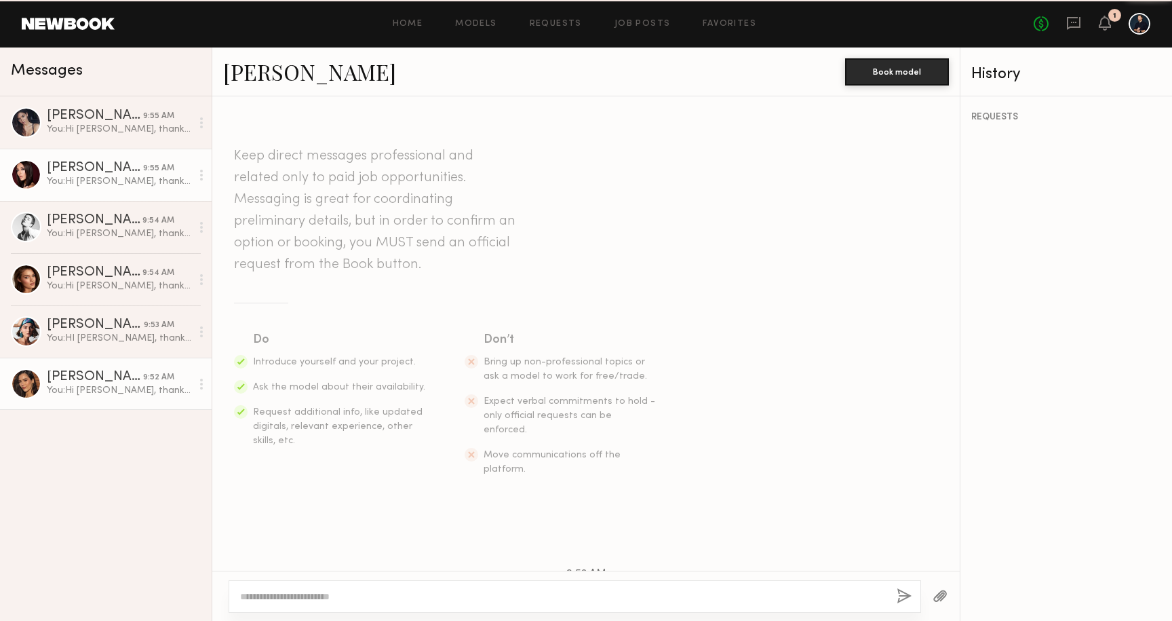
scroll to position [229, 0]
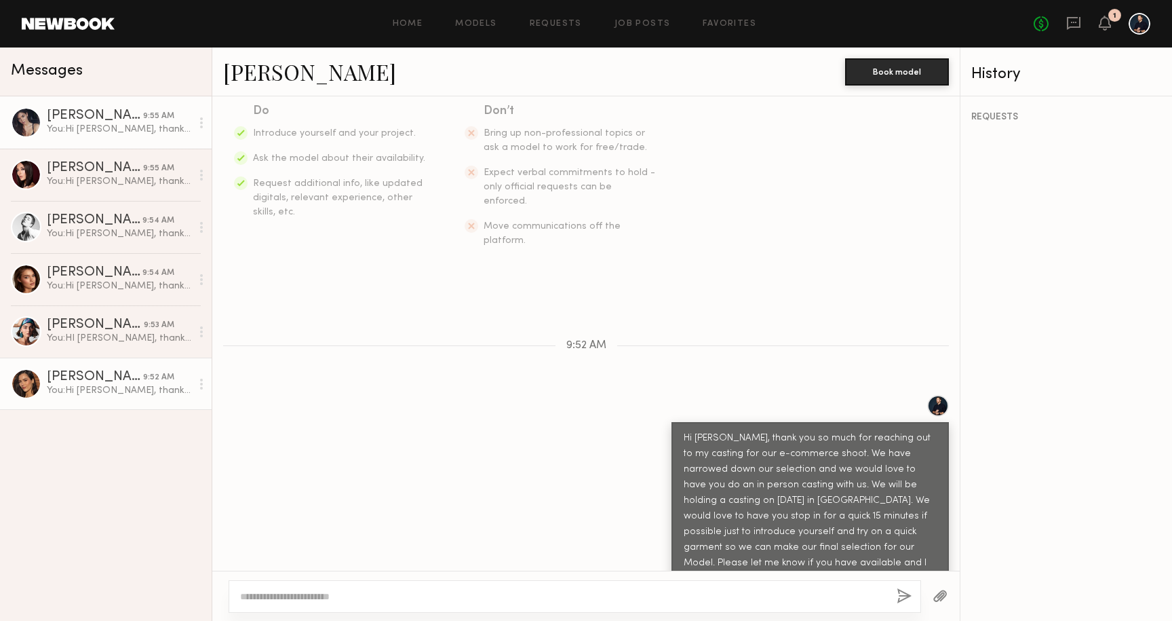
click at [114, 100] on link "Aarika W. 9:55 AM You: Hi Aarkia, thank you so much for reaching out to my cast…" at bounding box center [106, 122] width 212 height 52
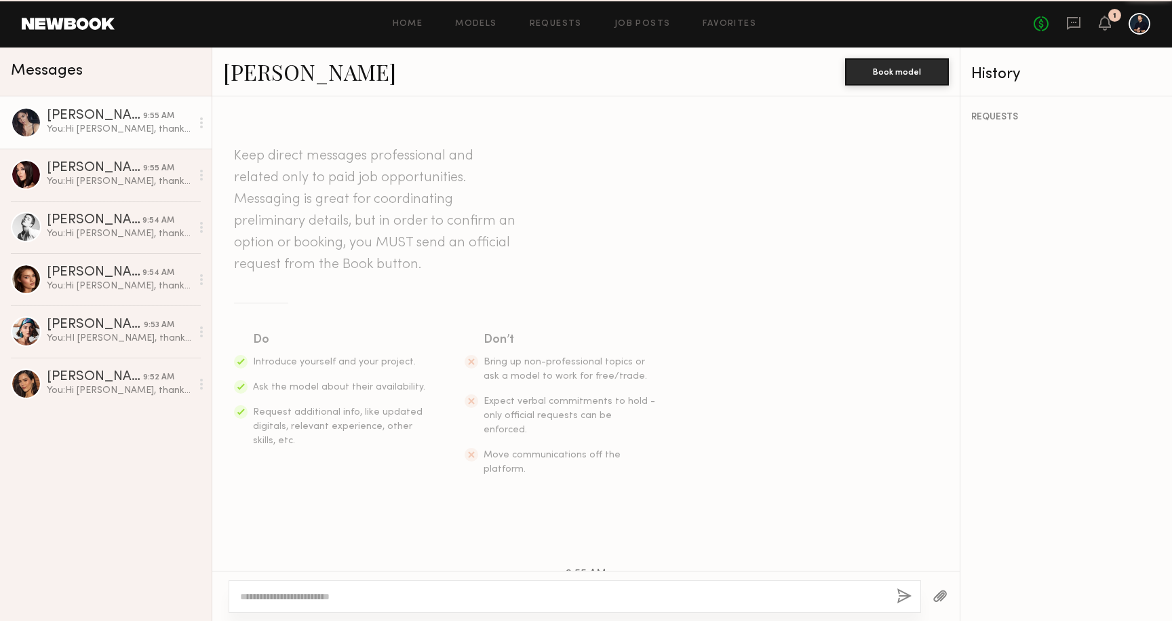
scroll to position [229, 0]
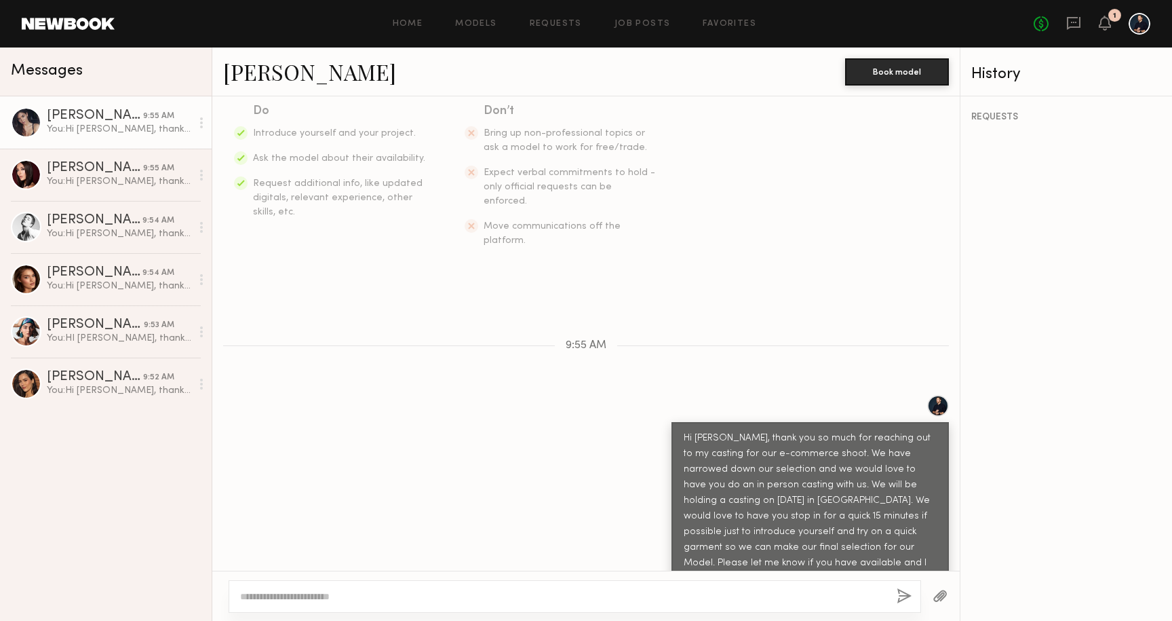
click at [129, 129] on div "You: Hi Aarkia, thank you so much for reaching out to my casting for our e-comm…" at bounding box center [119, 129] width 144 height 13
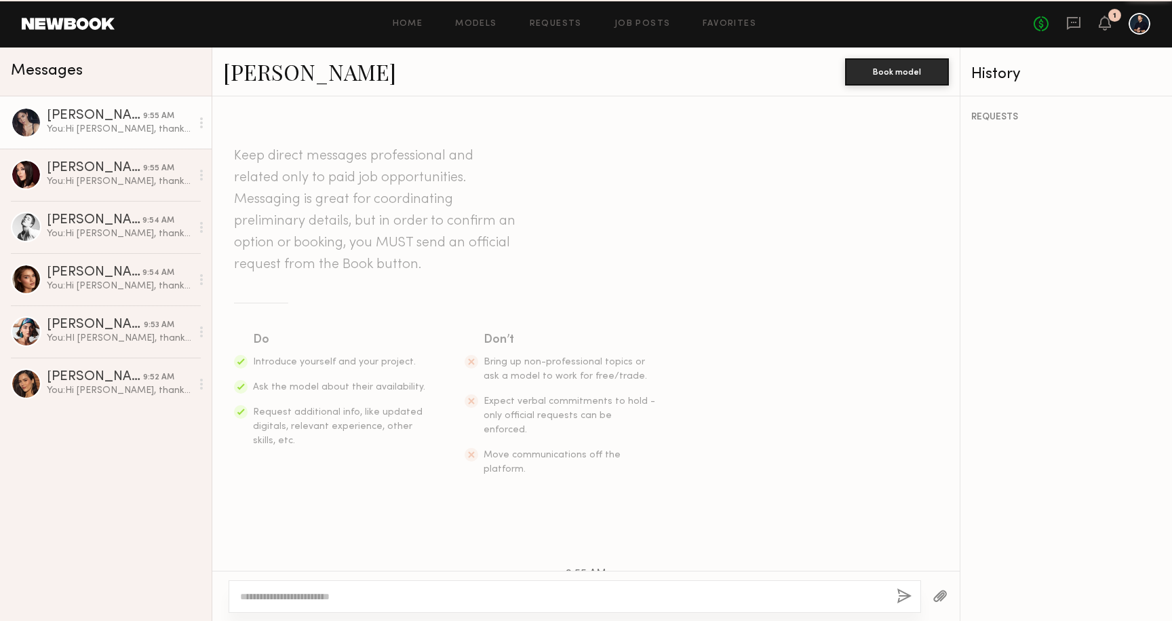
scroll to position [229, 0]
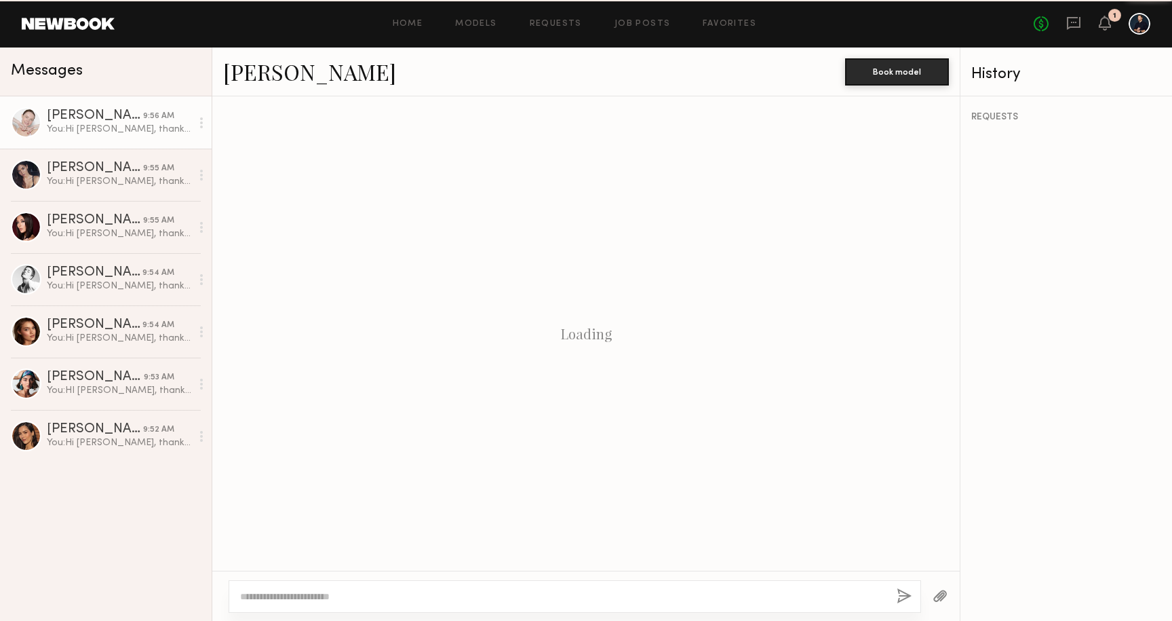
scroll to position [229, 0]
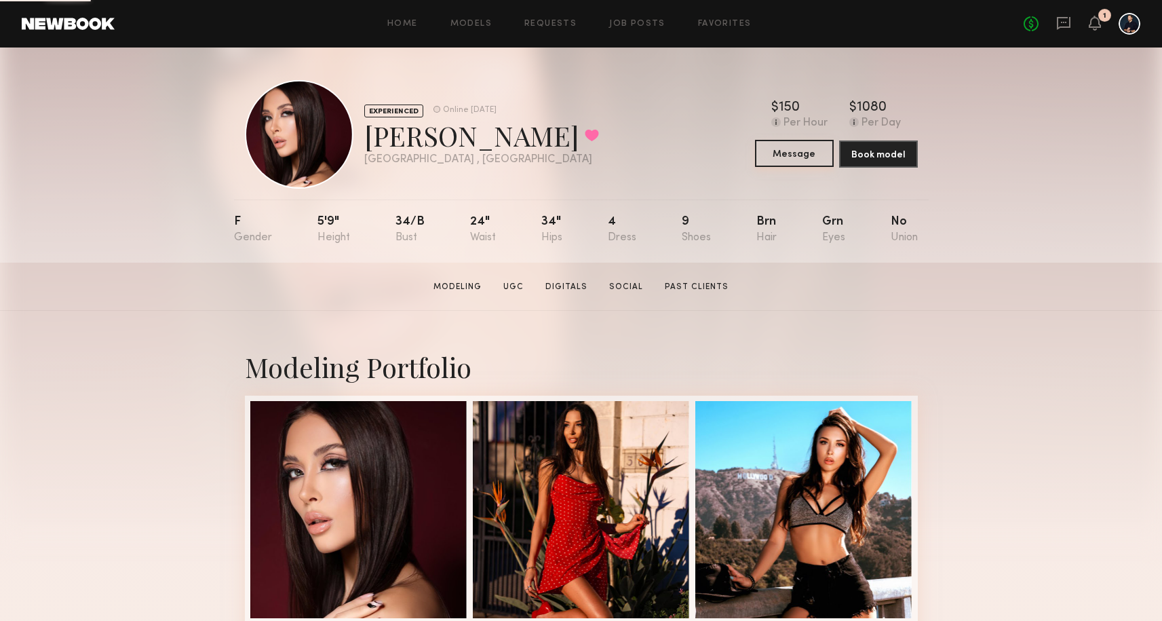
click at [803, 157] on button "Message" at bounding box center [794, 153] width 79 height 27
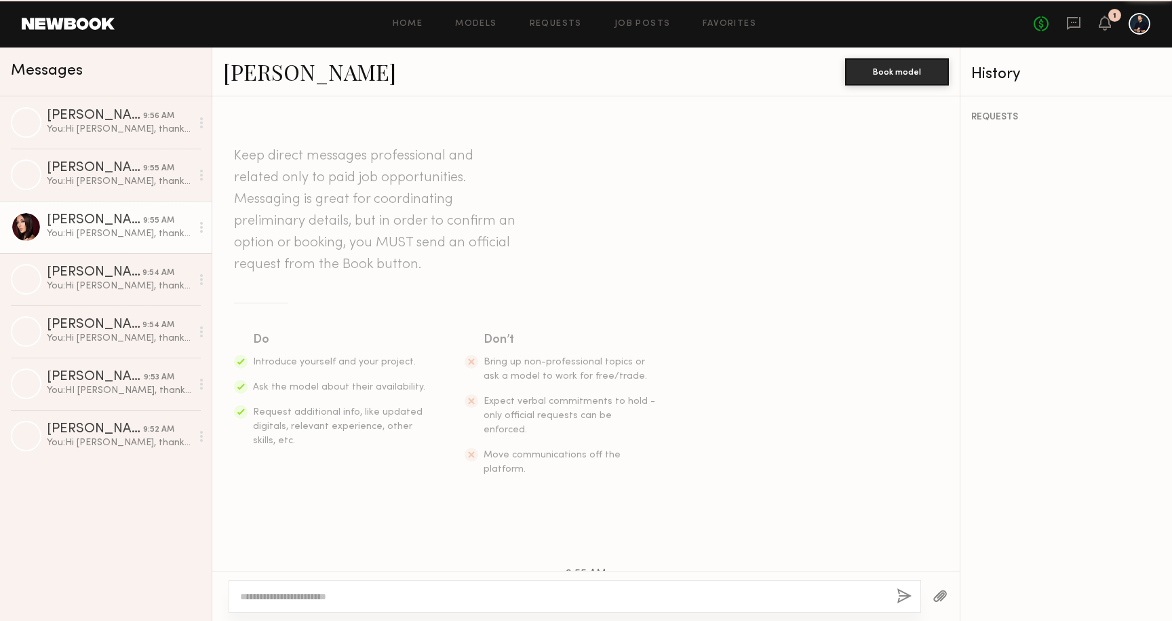
scroll to position [214, 0]
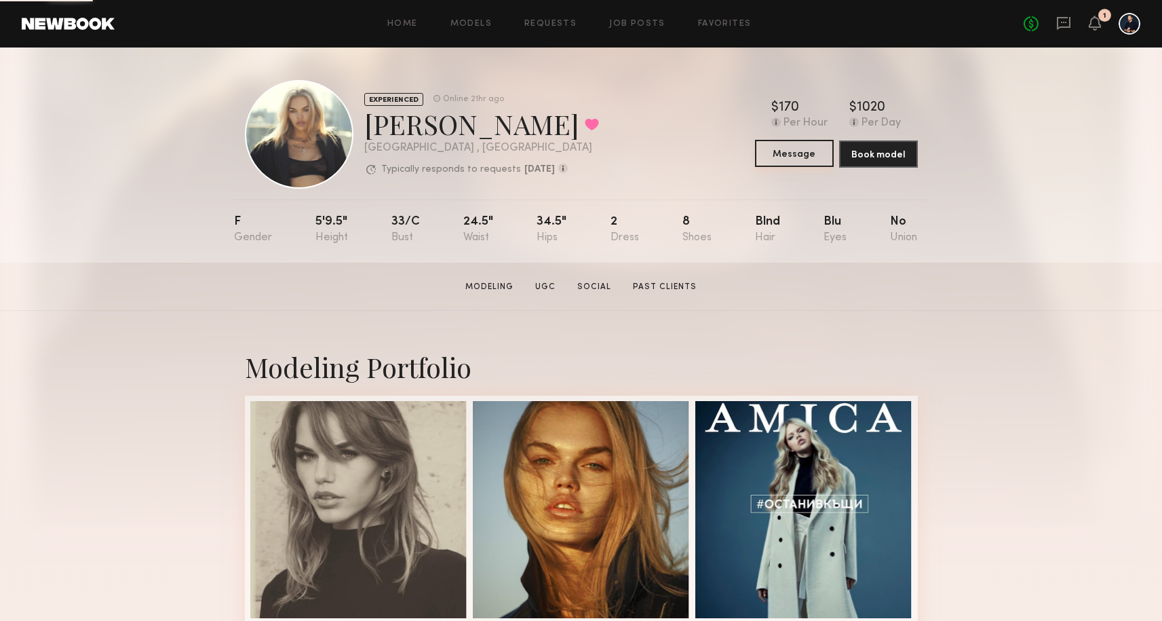
click at [787, 147] on button "Message" at bounding box center [794, 153] width 79 height 27
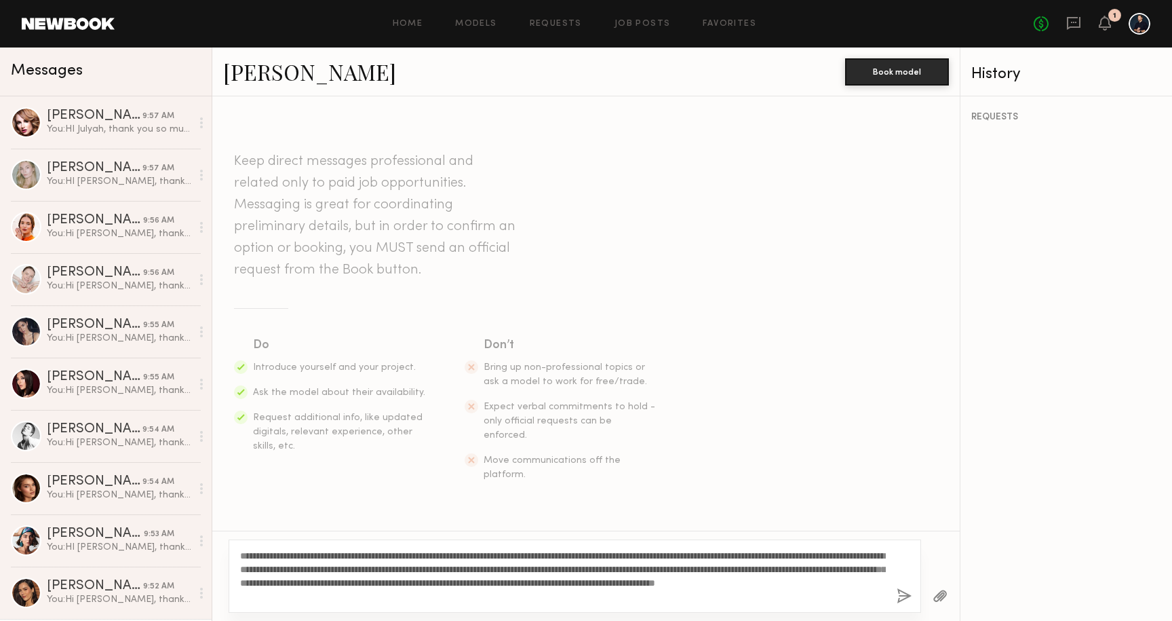
type textarea "**********"
click at [902, 593] on button "button" at bounding box center [904, 596] width 15 height 17
